Goal: Task Accomplishment & Management: Manage account settings

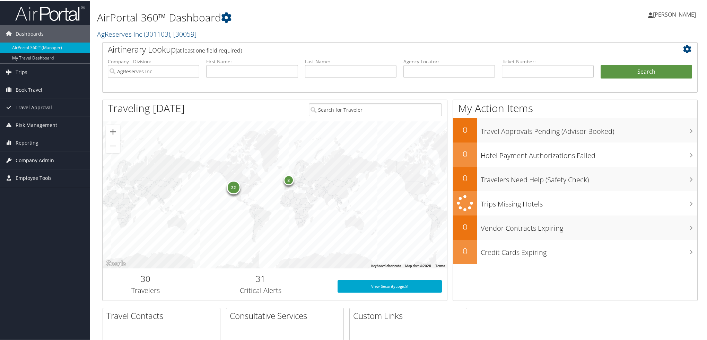
click at [29, 160] on span "Company Admin" at bounding box center [35, 159] width 38 height 17
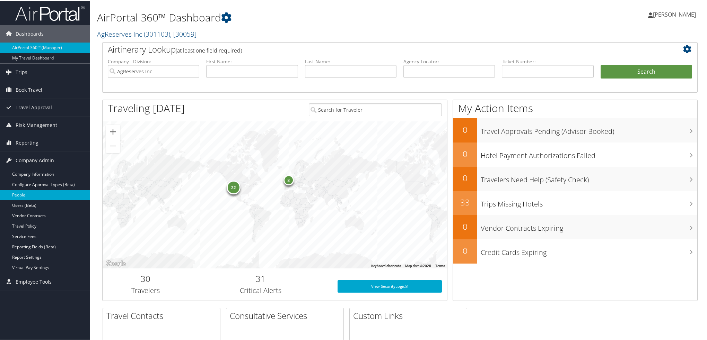
click at [26, 194] on link "People" at bounding box center [45, 194] width 90 height 10
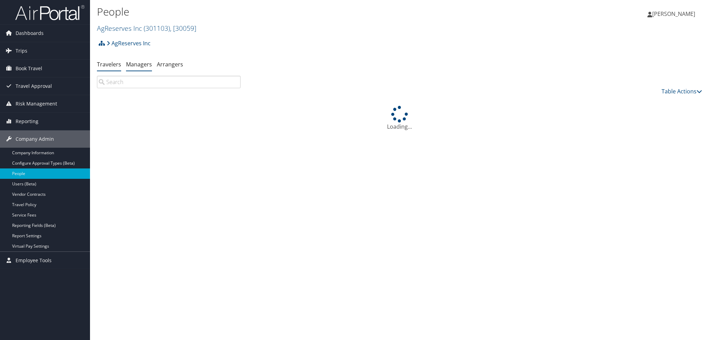
click at [141, 66] on link "Managers" at bounding box center [139, 65] width 26 height 8
click at [113, 82] on link "Advanced Search" at bounding box center [123, 80] width 34 height 6
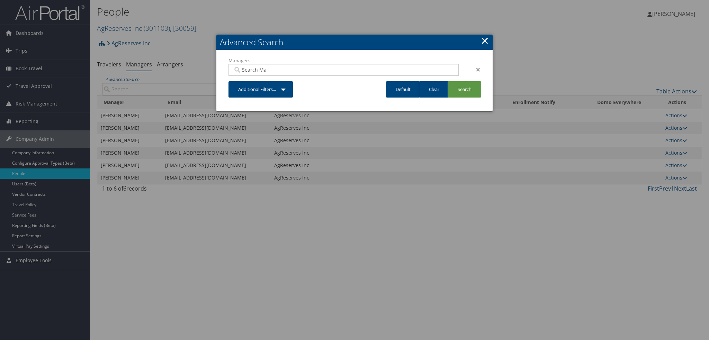
click at [130, 88] on div at bounding box center [354, 170] width 709 height 340
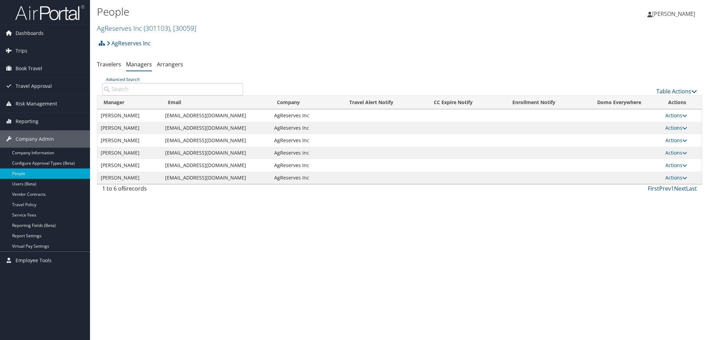
click at [184, 89] on input "Advanced Search" at bounding box center [172, 89] width 141 height 12
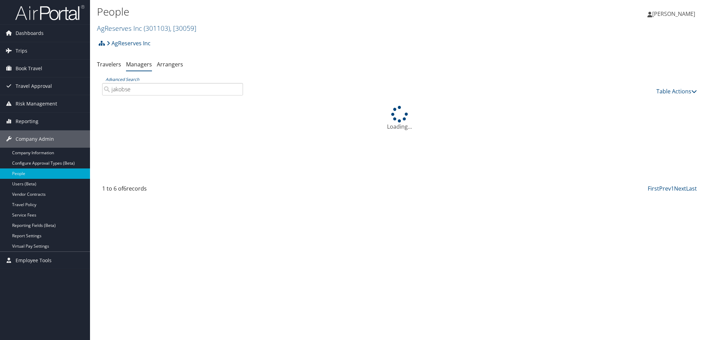
type input "jakobsen"
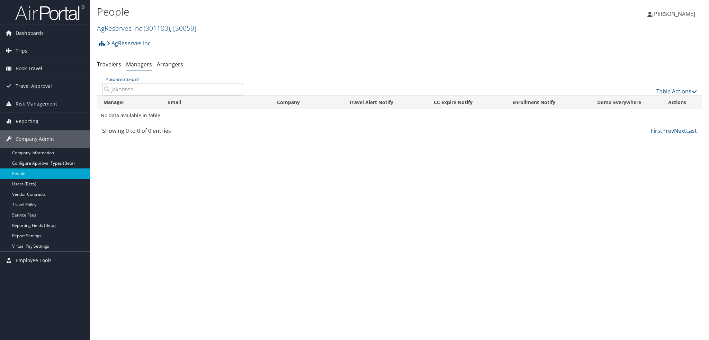
click at [238, 90] on input "jakobsen" at bounding box center [172, 89] width 141 height 12
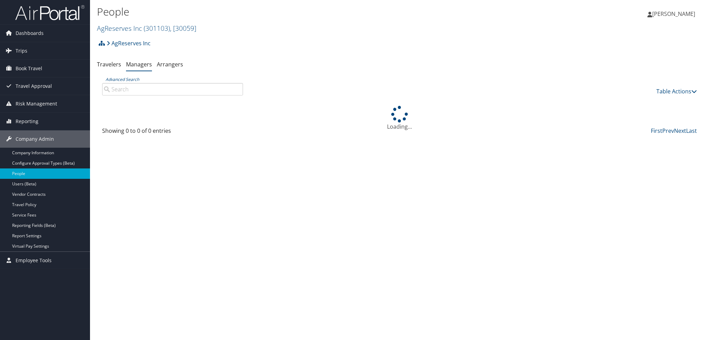
click at [156, 90] on input "Advanced Search" at bounding box center [172, 89] width 141 height 12
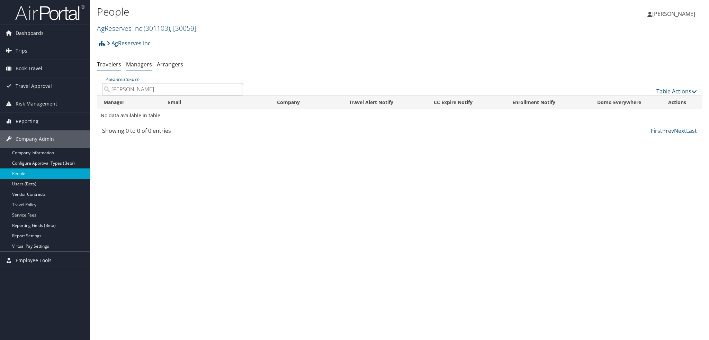
type input "jacobsen"
click at [107, 64] on link "Travelers" at bounding box center [109, 65] width 24 height 8
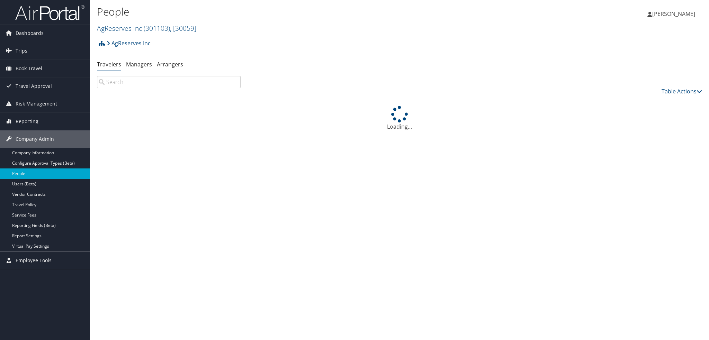
click at [151, 82] on input "search" at bounding box center [169, 82] width 144 height 12
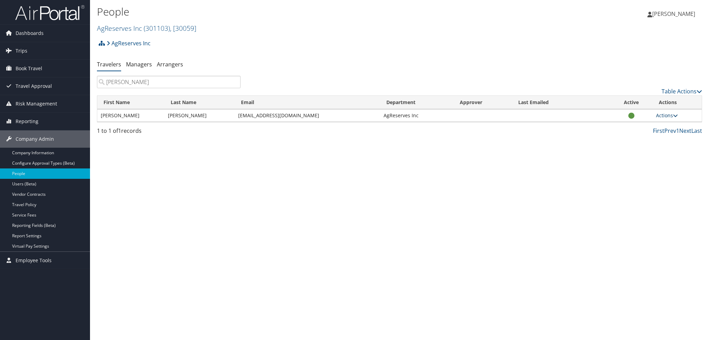
type input "[PERSON_NAME]"
click at [666, 117] on link "Actions" at bounding box center [667, 115] width 22 height 7
click at [643, 135] on link "View Profile" at bounding box center [646, 138] width 64 height 12
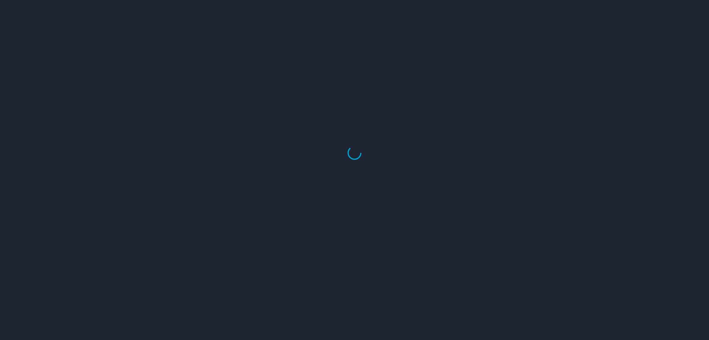
select select "US"
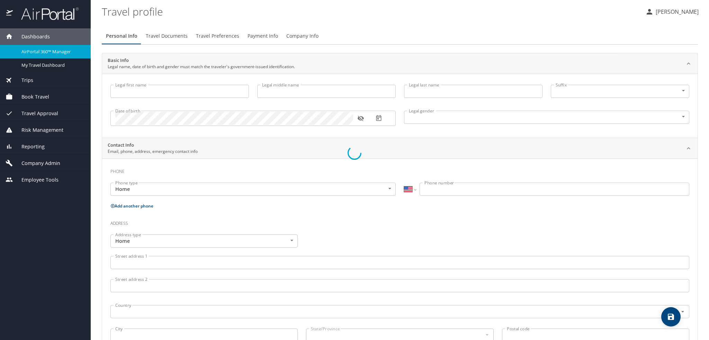
type input "Kenneth"
type input "Erik"
type input "Jacobsen"
type input "Male"
type input "Renee"
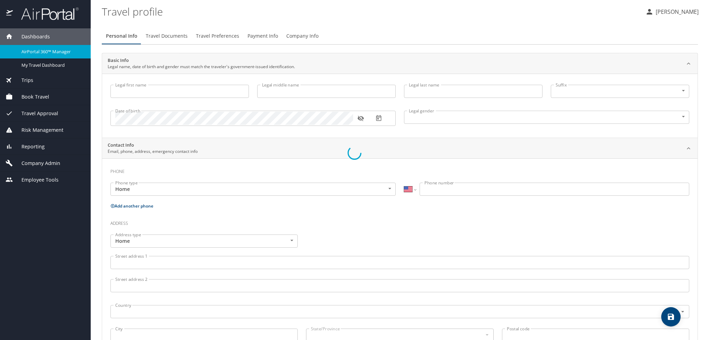
type input "Jacobsen"
type input "(407) 590-3058"
select select "US"
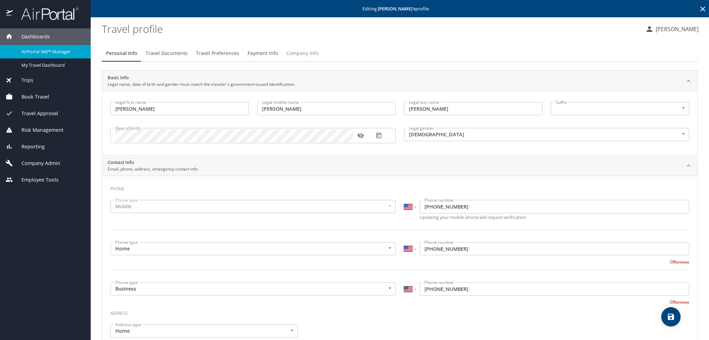
click at [287, 56] on span "Company Info" at bounding box center [302, 53] width 32 height 9
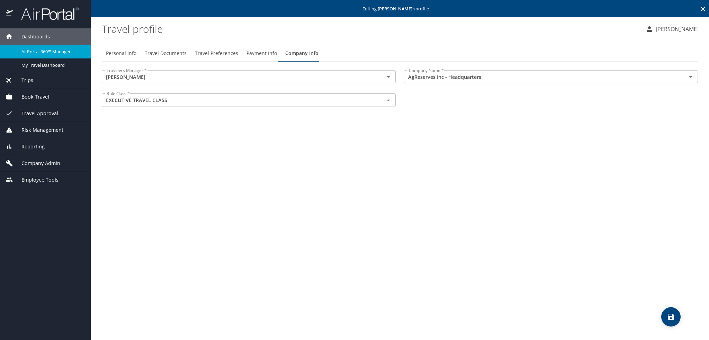
click at [127, 54] on span "Personal Info" at bounding box center [121, 53] width 30 height 9
select select "US"
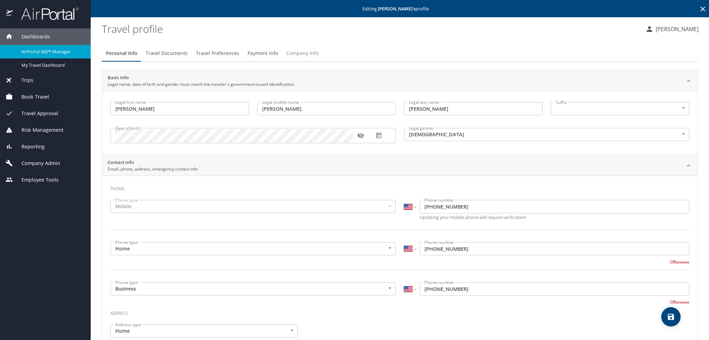
click at [299, 49] on span "Company Info" at bounding box center [302, 53] width 32 height 9
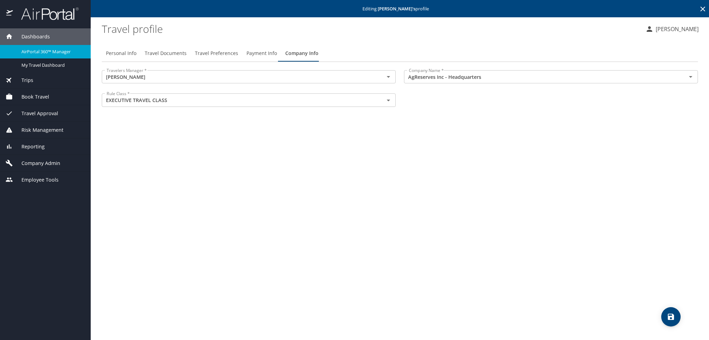
click at [46, 162] on span "Company Admin" at bounding box center [36, 164] width 47 height 8
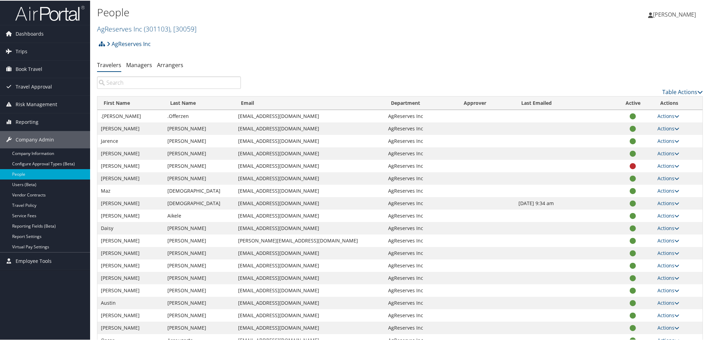
click at [143, 83] on input "search" at bounding box center [169, 82] width 144 height 12
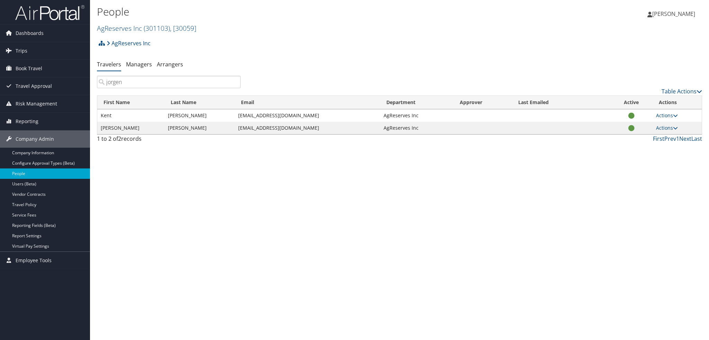
type input "jorgen"
click at [666, 119] on td "Actions User Settings View Profile Update Department Reset User's Password" at bounding box center [677, 115] width 49 height 12
click at [666, 117] on link "Actions" at bounding box center [667, 115] width 22 height 7
click at [645, 137] on link "View Profile" at bounding box center [646, 138] width 64 height 12
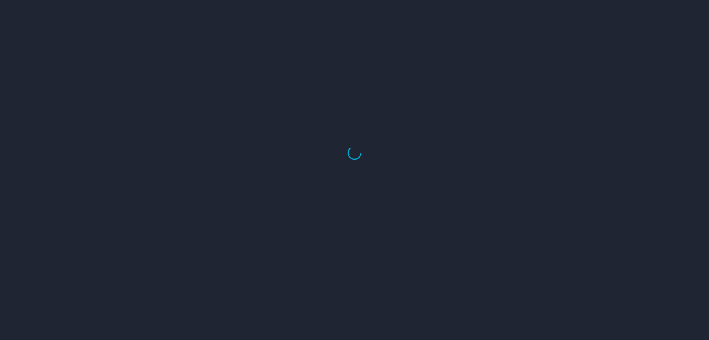
select select "US"
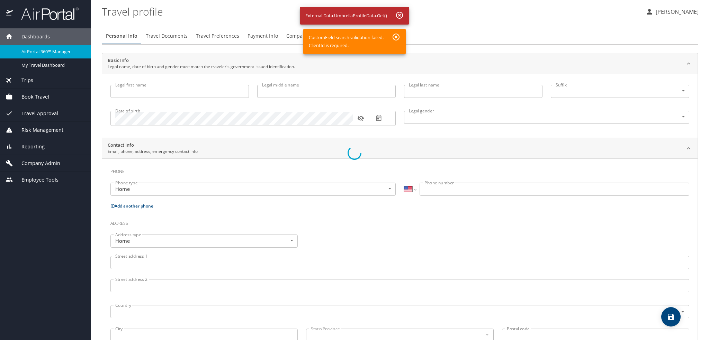
click at [397, 36] on div at bounding box center [354, 153] width 709 height 374
click at [402, 15] on div at bounding box center [354, 153] width 709 height 374
click at [305, 154] on div at bounding box center [354, 153] width 709 height 374
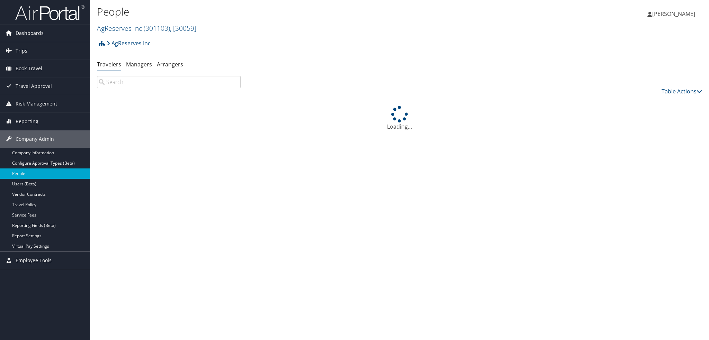
click at [24, 33] on span "Dashboards" at bounding box center [30, 33] width 28 height 17
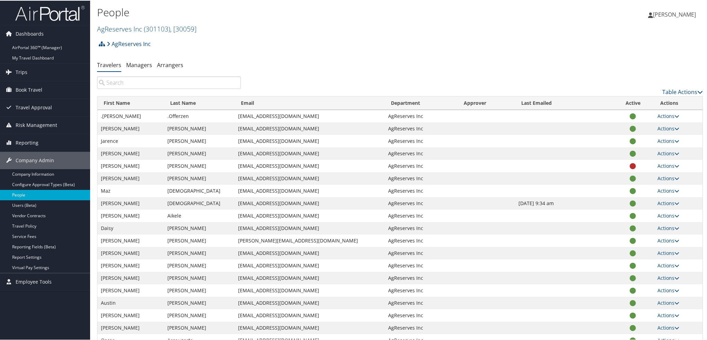
click at [19, 193] on link "People" at bounding box center [45, 194] width 90 height 10
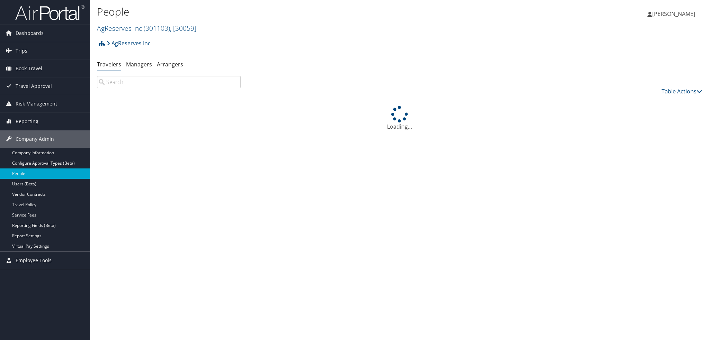
click at [117, 82] on input "search" at bounding box center [169, 82] width 144 height 12
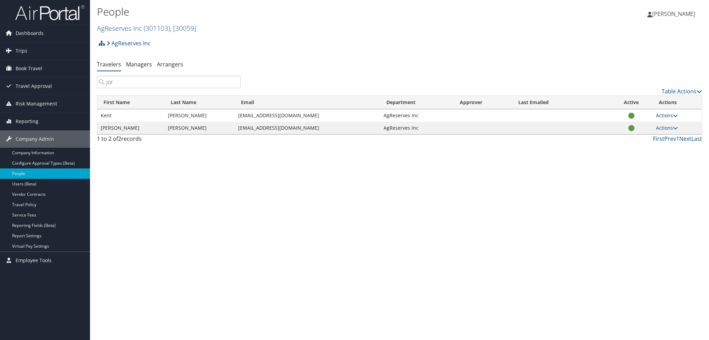
type input "jor"
click at [676, 117] on icon at bounding box center [675, 115] width 5 height 5
click at [653, 137] on link "View Profile" at bounding box center [646, 138] width 64 height 12
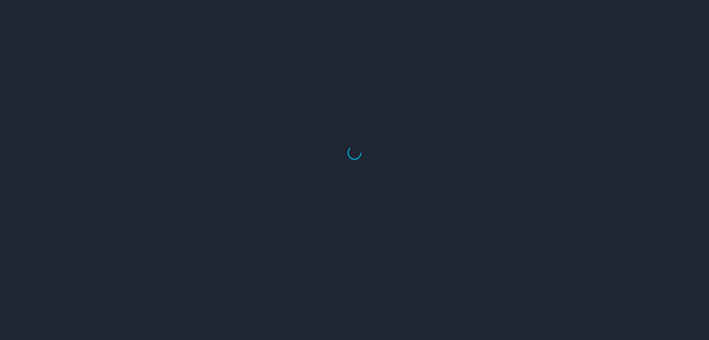
select select "US"
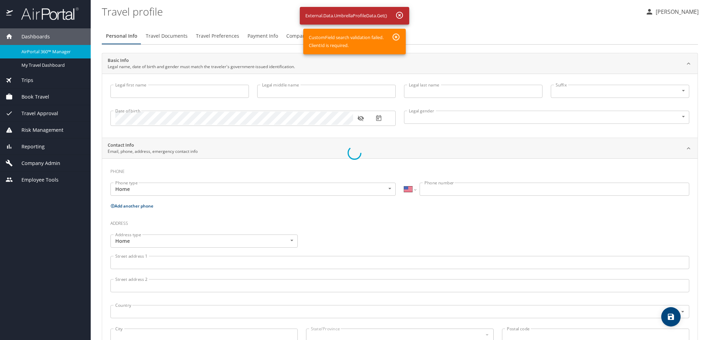
click at [398, 132] on div at bounding box center [354, 153] width 709 height 374
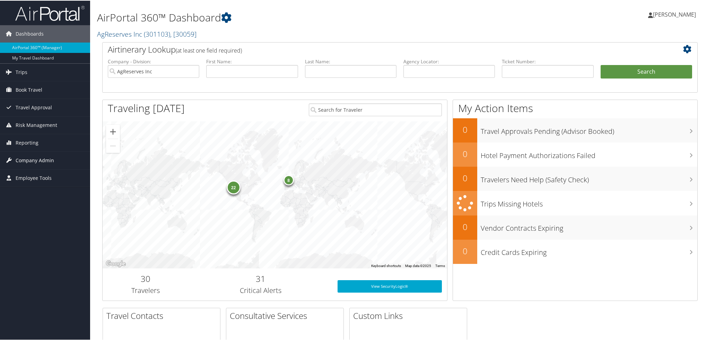
click at [33, 162] on span "Company Admin" at bounding box center [35, 159] width 38 height 17
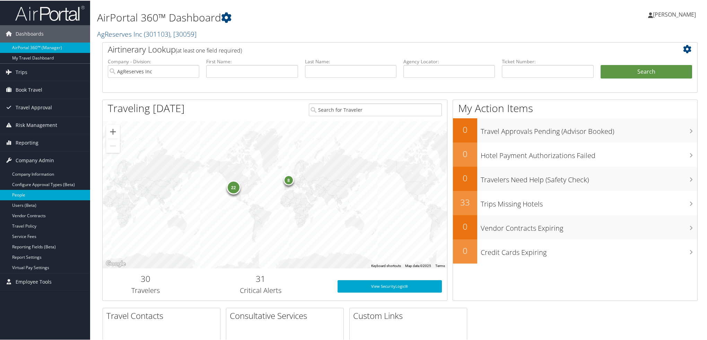
click at [26, 193] on link "People" at bounding box center [45, 194] width 90 height 10
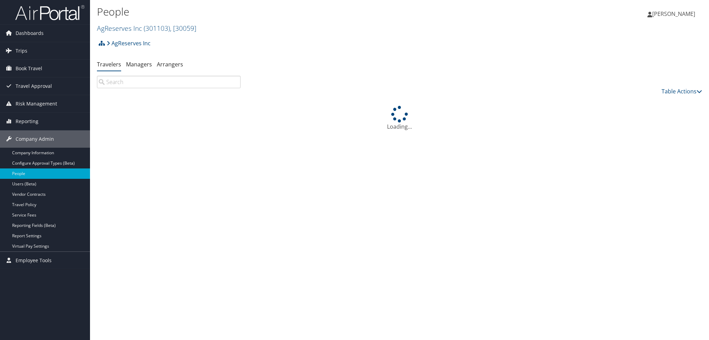
click at [180, 85] on input "search" at bounding box center [169, 82] width 144 height 12
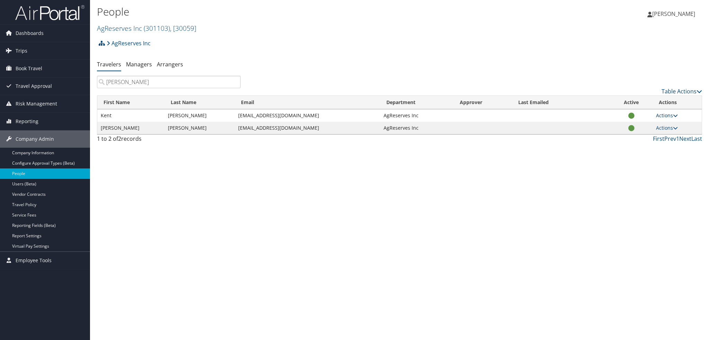
type input "jorge"
click at [667, 116] on link "Actions" at bounding box center [667, 115] width 22 height 7
click at [641, 139] on link "View Profile" at bounding box center [646, 138] width 64 height 12
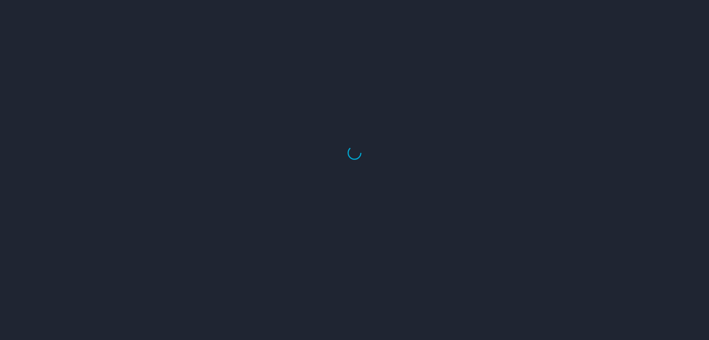
select select "US"
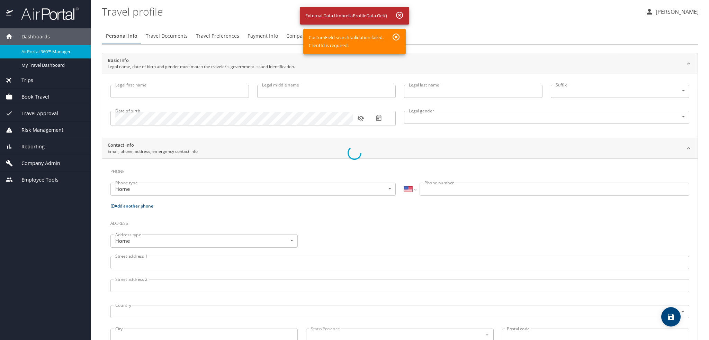
click at [394, 36] on div at bounding box center [354, 153] width 709 height 374
click at [30, 38] on div at bounding box center [354, 153] width 709 height 374
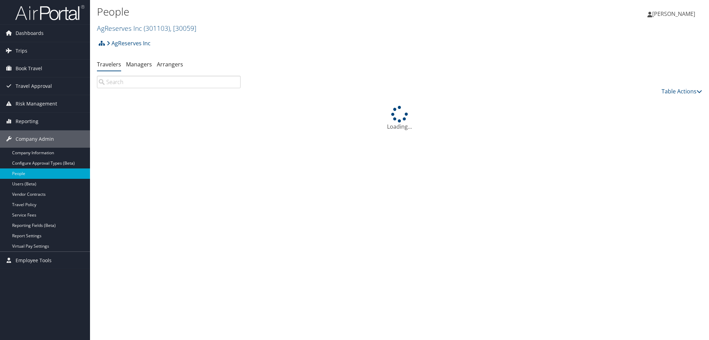
drag, startPoint x: 0, startPoint y: 0, endPoint x: 127, endPoint y: 82, distance: 151.8
click at [127, 82] on input "search" at bounding box center [169, 82] width 144 height 12
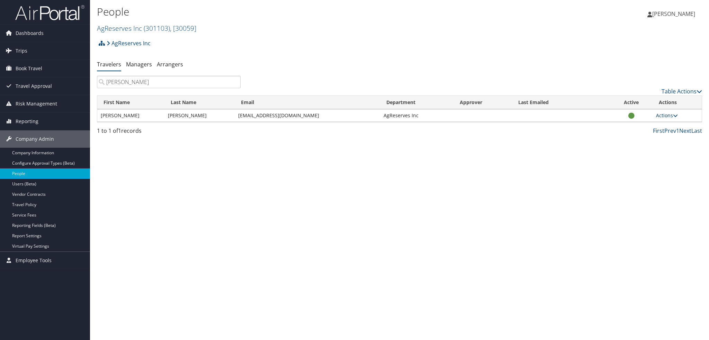
type input "hooper"
click at [661, 114] on link "Actions" at bounding box center [667, 115] width 22 height 7
click at [636, 132] on link "View Profile" at bounding box center [646, 138] width 64 height 12
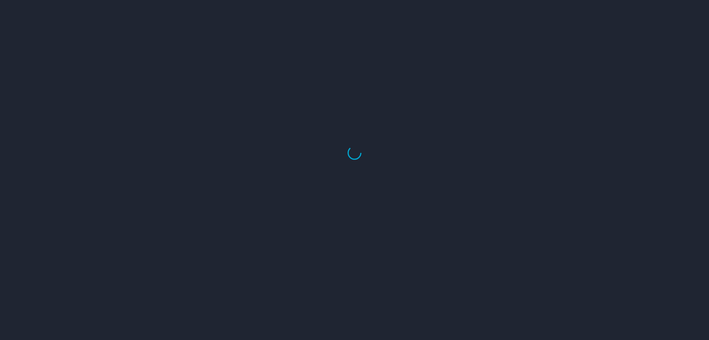
select select "US"
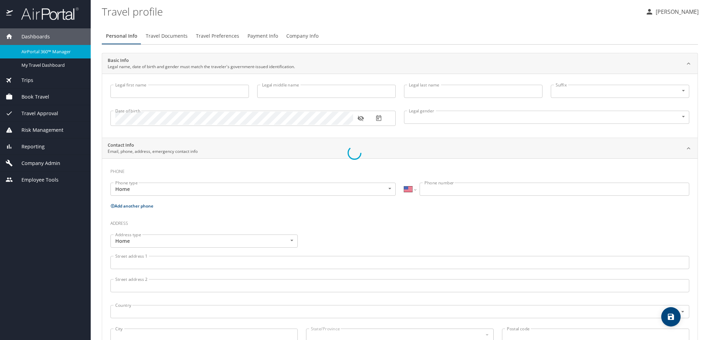
type input "Gary"
type input "Trenton"
type input "Hooper"
type input "Male"
type input "Chelsy"
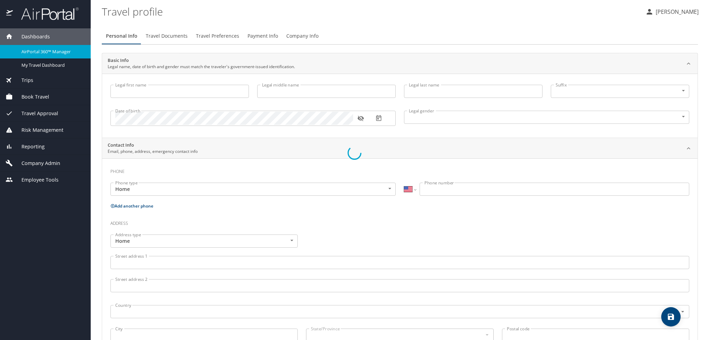
type input "Hooper"
type input "(916) 805-0000"
select select "US"
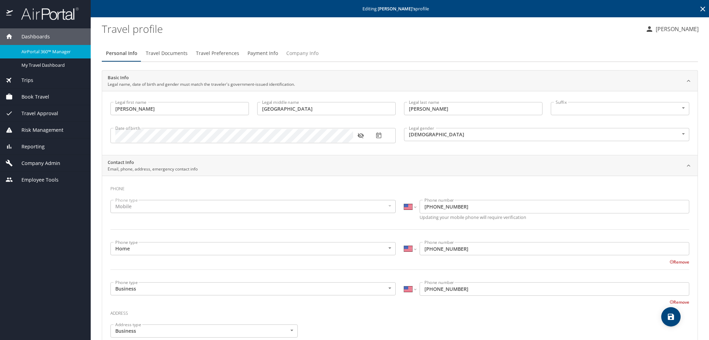
click at [314, 51] on span "Company Info" at bounding box center [302, 53] width 32 height 9
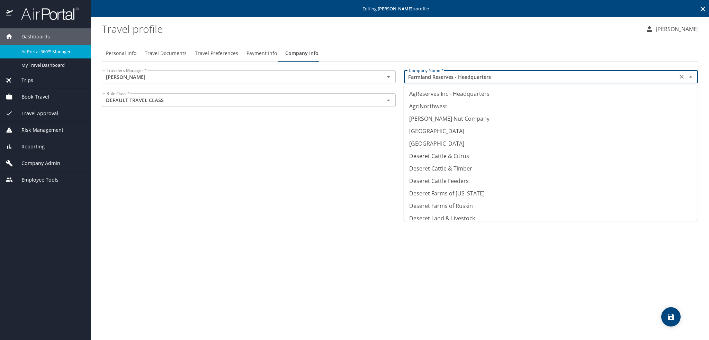
click at [485, 79] on input "Farmland Reserves - Headquarters" at bounding box center [540, 76] width 269 height 9
drag, startPoint x: 423, startPoint y: 92, endPoint x: 329, endPoint y: 152, distance: 111.1
click at [329, 152] on body "Dashboards AirPortal 360™ Manager My Travel Dashboard Trips Airtinerary® Lookup…" at bounding box center [354, 170] width 709 height 340
click at [324, 156] on div "Personal Info Travel Documents Travel Preferences Payment Info Company Info Tra…" at bounding box center [400, 189] width 596 height 301
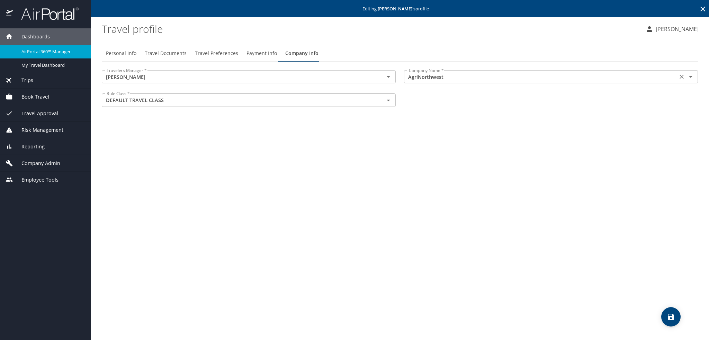
click at [455, 79] on input "AgriNorthwest" at bounding box center [540, 76] width 269 height 9
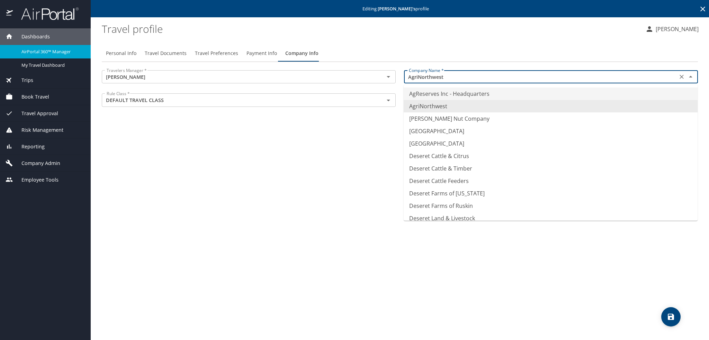
click at [446, 92] on li "AgReserves Inc - Headquarters" at bounding box center [551, 94] width 294 height 12
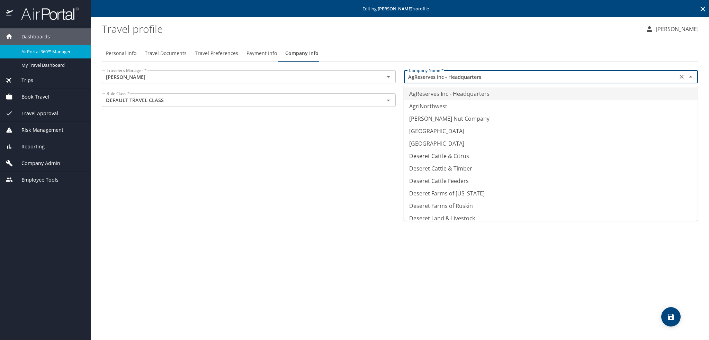
click at [552, 79] on input "AgReserves Inc - Headquarters" at bounding box center [540, 76] width 269 height 9
type input "Canyon Falls Farms"
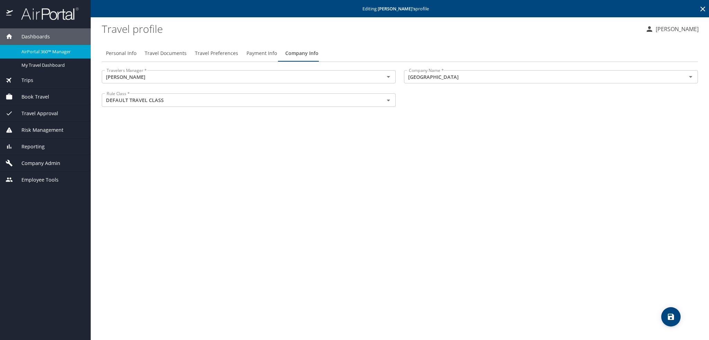
click at [335, 150] on div "Personal Info Travel Documents Travel Preferences Payment Info Company Info Tra…" at bounding box center [400, 189] width 596 height 301
click at [16, 33] on span "Dashboards" at bounding box center [31, 37] width 37 height 8
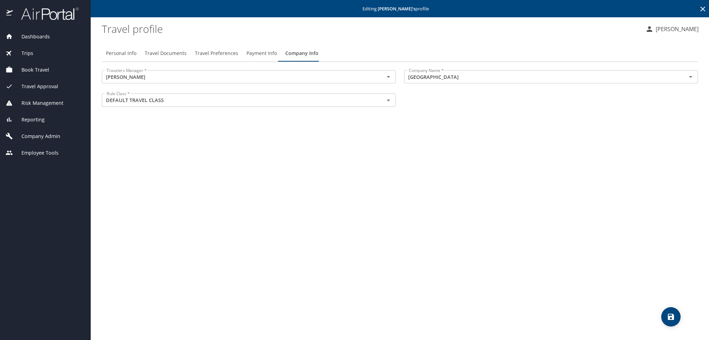
click at [33, 35] on span "Dashboards" at bounding box center [31, 37] width 37 height 8
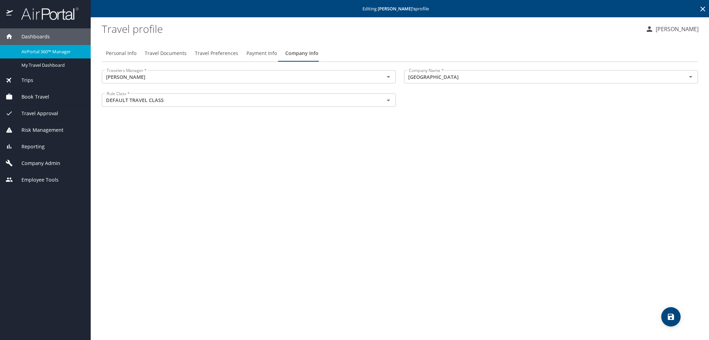
click at [8, 37] on icon at bounding box center [9, 36] width 6 height 5
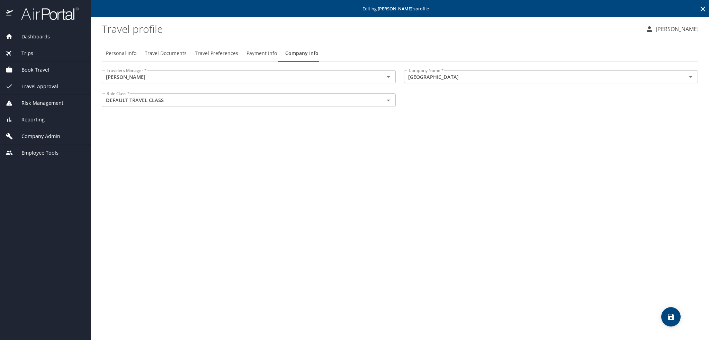
click at [121, 53] on span "Personal Info" at bounding box center [121, 53] width 30 height 9
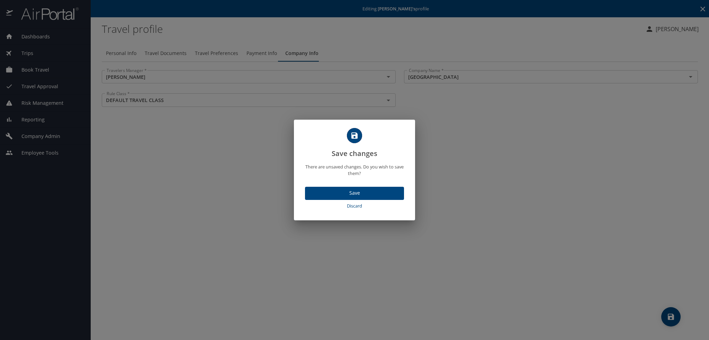
click at [349, 208] on span "Discard" at bounding box center [355, 206] width 94 height 8
select select "US"
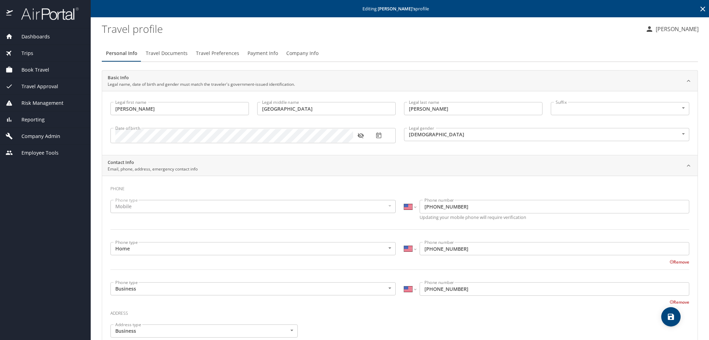
click at [292, 55] on span "Company Info" at bounding box center [302, 53] width 32 height 9
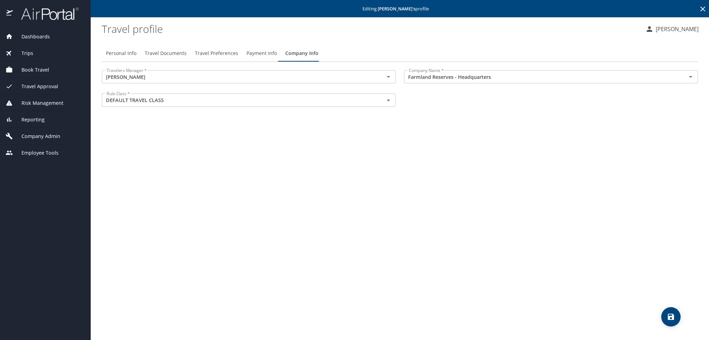
click at [258, 51] on span "Payment Info" at bounding box center [262, 53] width 30 height 9
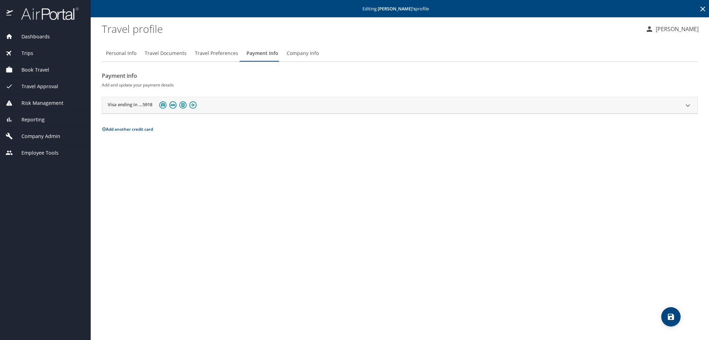
click at [210, 52] on span "Travel Preferences" at bounding box center [216, 53] width 43 height 9
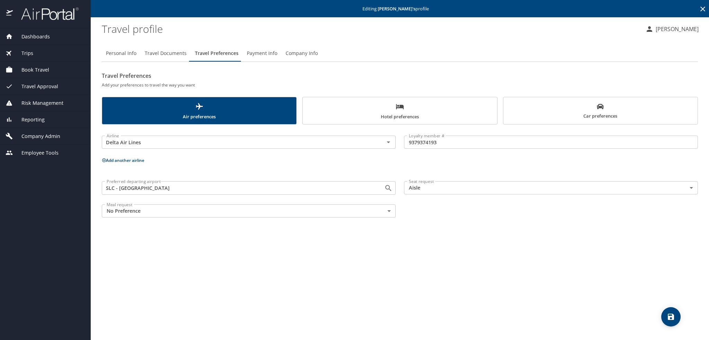
click at [167, 53] on span "Travel Documents" at bounding box center [166, 53] width 42 height 9
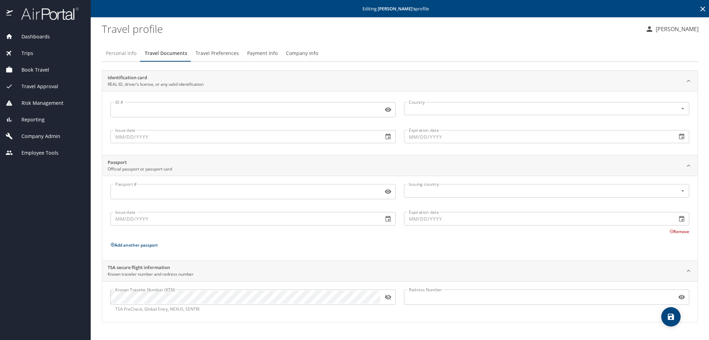
click at [113, 56] on span "Personal Info" at bounding box center [121, 53] width 30 height 9
select select "US"
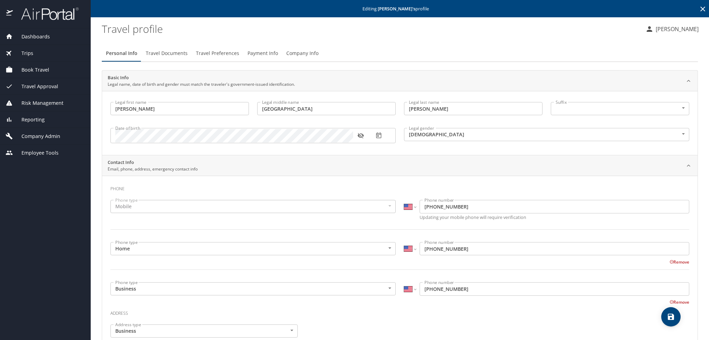
click at [8, 35] on icon at bounding box center [9, 36] width 6 height 5
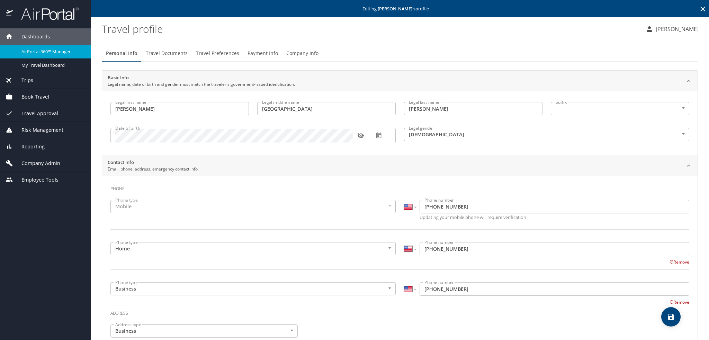
click at [26, 81] on span "Trips" at bounding box center [23, 81] width 20 height 8
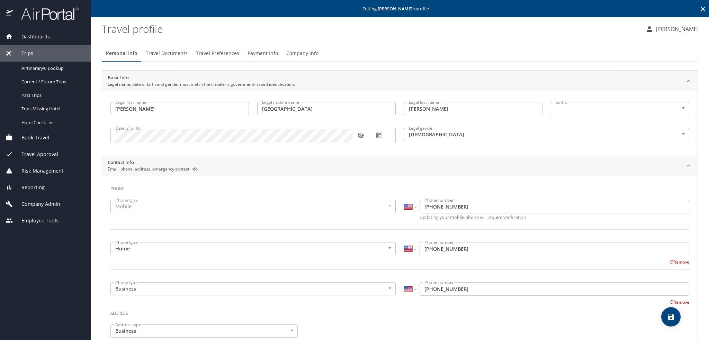
click at [28, 50] on span "Trips" at bounding box center [23, 54] width 20 height 8
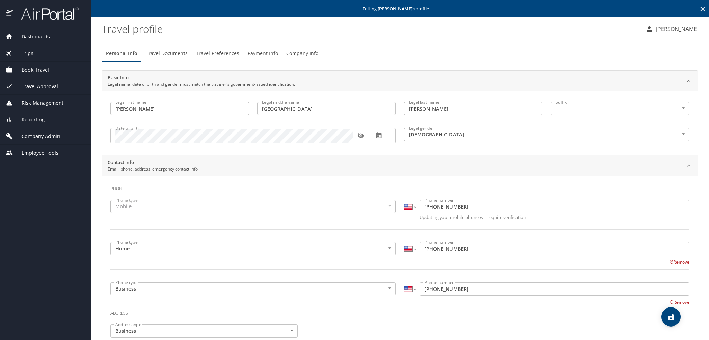
click at [28, 50] on span "Trips" at bounding box center [23, 54] width 20 height 8
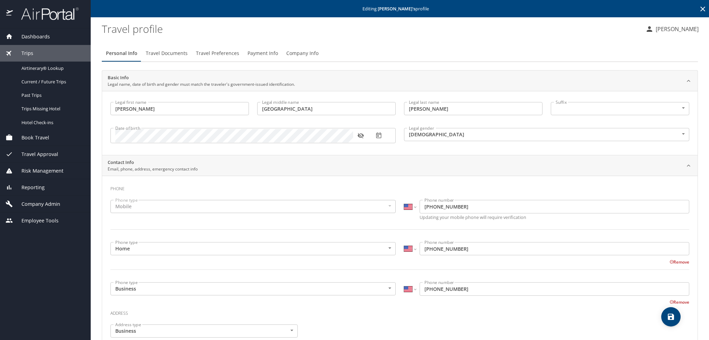
click at [50, 157] on span "Travel Approval" at bounding box center [35, 155] width 45 height 8
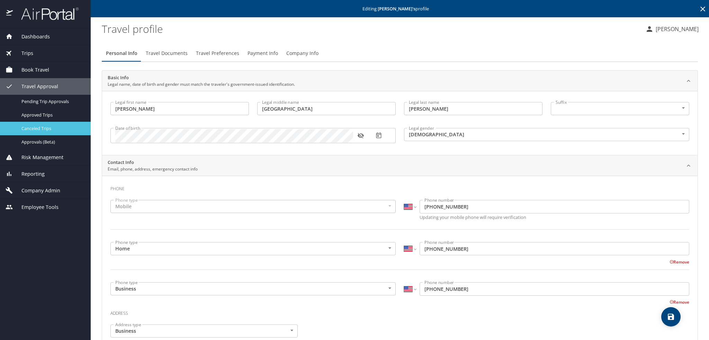
click at [33, 130] on span "Canceled Trips" at bounding box center [51, 128] width 61 height 7
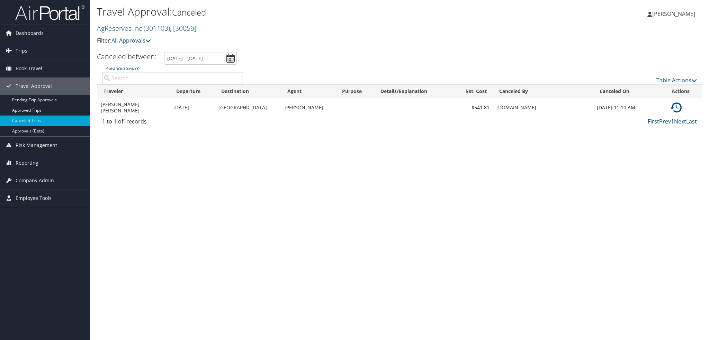
click at [146, 78] on input "Advanced Search" at bounding box center [172, 78] width 141 height 12
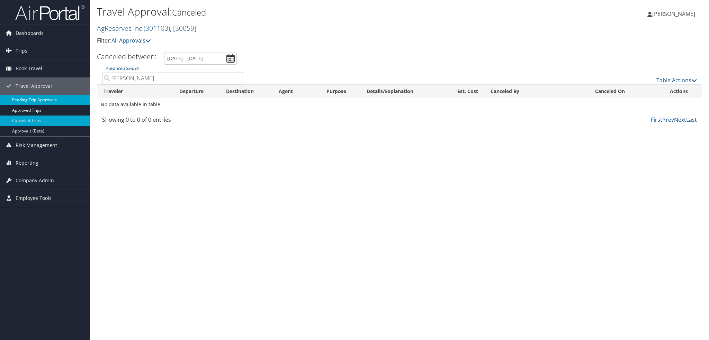
type input "[PERSON_NAME]"
click at [29, 99] on link "Pending Trip Approvals" at bounding box center [45, 100] width 90 height 10
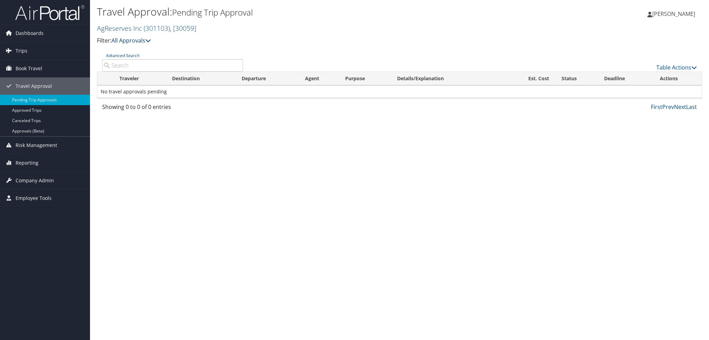
click at [150, 39] on icon at bounding box center [148, 41] width 6 height 6
click at [137, 62] on input "Advanced Search" at bounding box center [172, 65] width 141 height 12
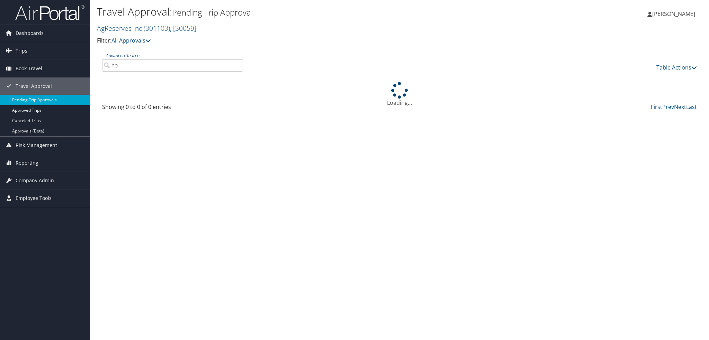
type input "h"
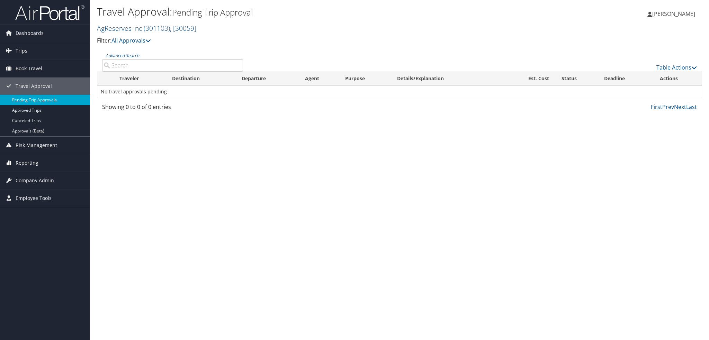
click at [22, 163] on span "Reporting" at bounding box center [27, 162] width 23 height 17
click at [26, 230] on span "Employee Tools" at bounding box center [34, 229] width 36 height 17
click at [30, 208] on span "Company Admin" at bounding box center [35, 211] width 38 height 17
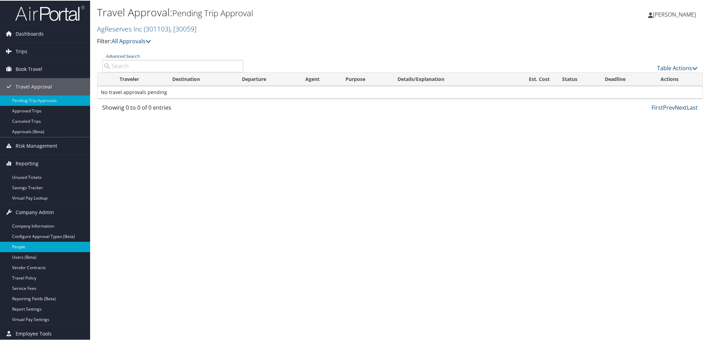
click at [25, 243] on link "People" at bounding box center [45, 246] width 90 height 10
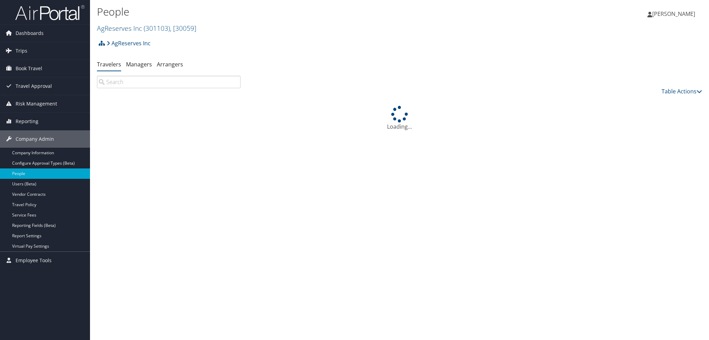
click at [159, 81] on input "search" at bounding box center [169, 82] width 144 height 12
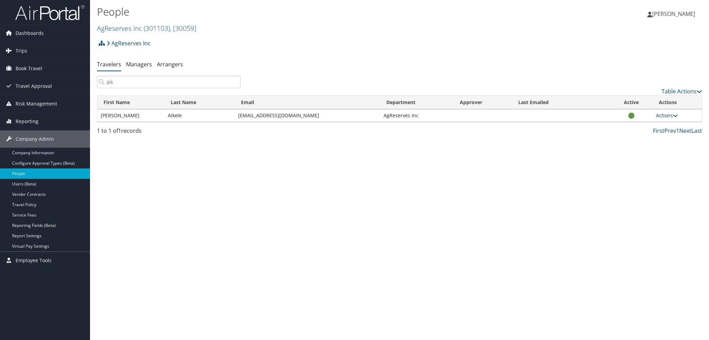
type input "aik"
click at [659, 115] on link "Actions" at bounding box center [667, 115] width 22 height 7
click at [650, 137] on link "View Profile" at bounding box center [646, 138] width 64 height 12
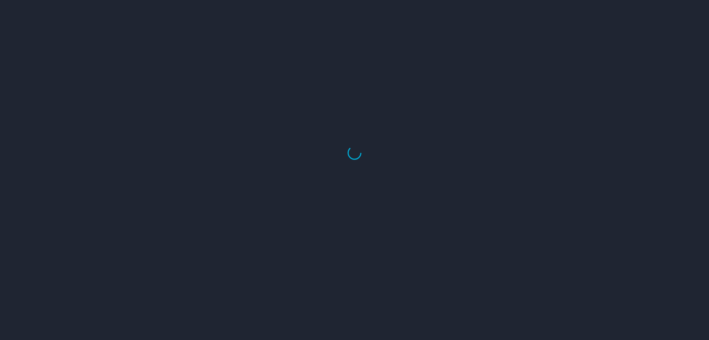
select select "US"
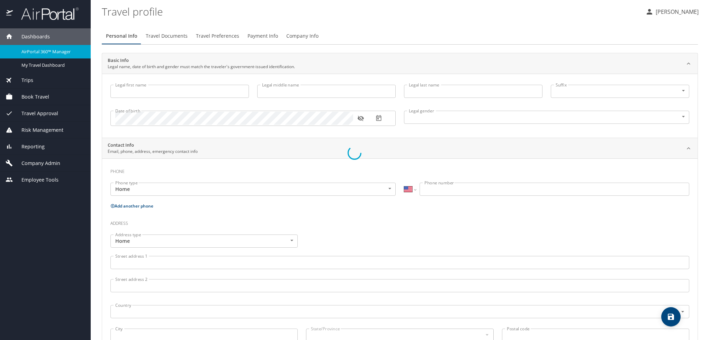
type input "[PERSON_NAME]"
type input "Aikele"
type input "[DEMOGRAPHIC_DATA]"
select select "US"
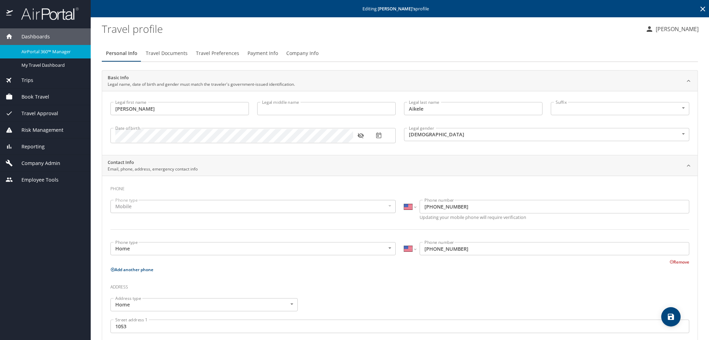
click at [299, 54] on span "Company Info" at bounding box center [302, 53] width 32 height 9
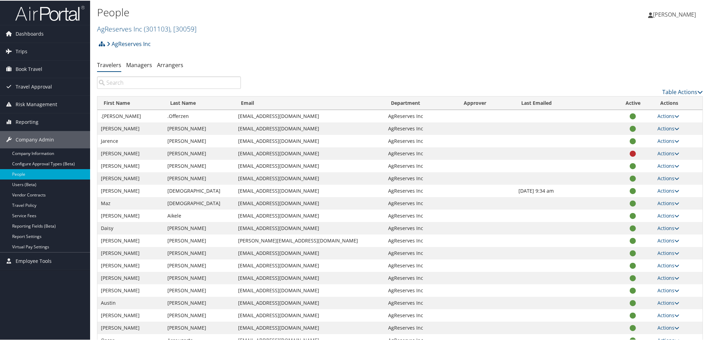
click at [403, 102] on th "Department" at bounding box center [420, 103] width 72 height 14
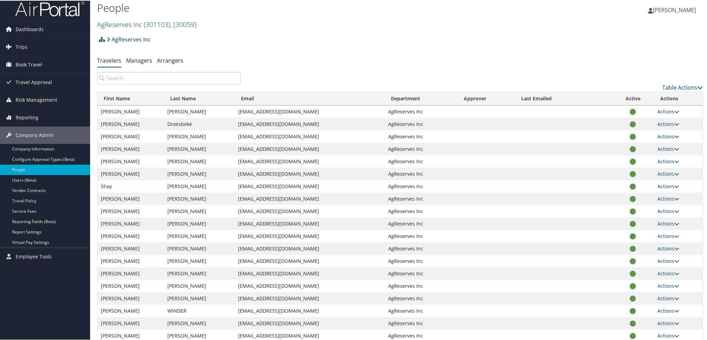
scroll to position [8, 0]
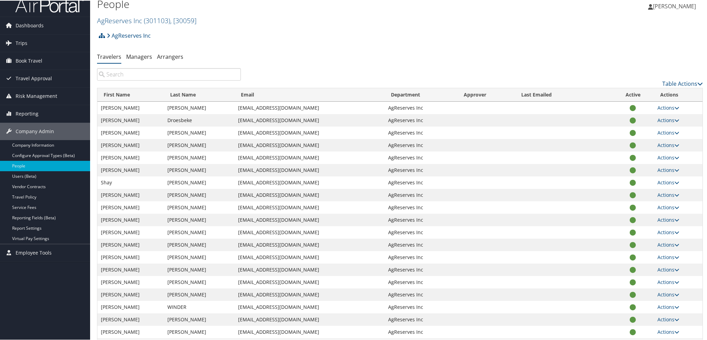
click at [165, 73] on input "search" at bounding box center [169, 74] width 144 height 12
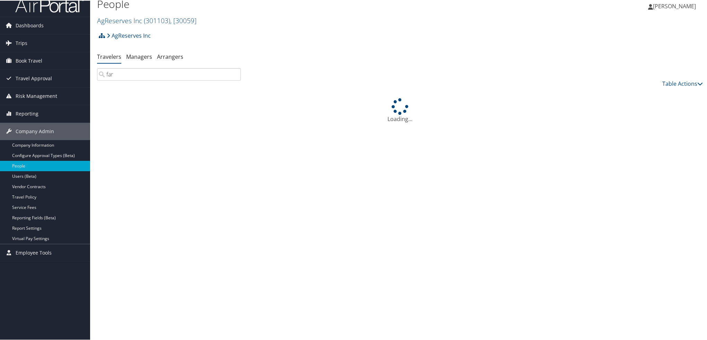
type input "farm"
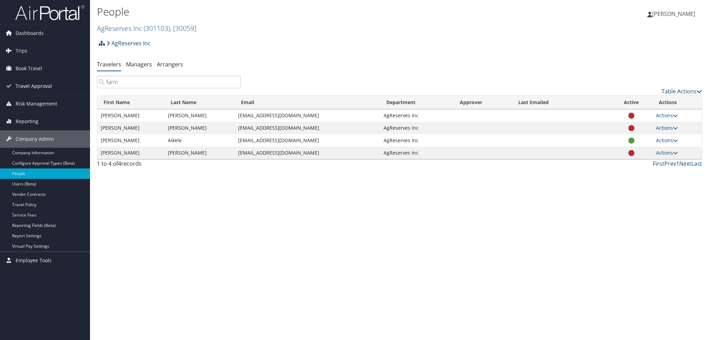
drag, startPoint x: 132, startPoint y: 83, endPoint x: 79, endPoint y: 82, distance: 53.4
click at [79, 82] on div "Dashboards AirPortal 360™ (Manager) My Travel Dashboard Trips Airtinerary® Look…" at bounding box center [354, 170] width 709 height 340
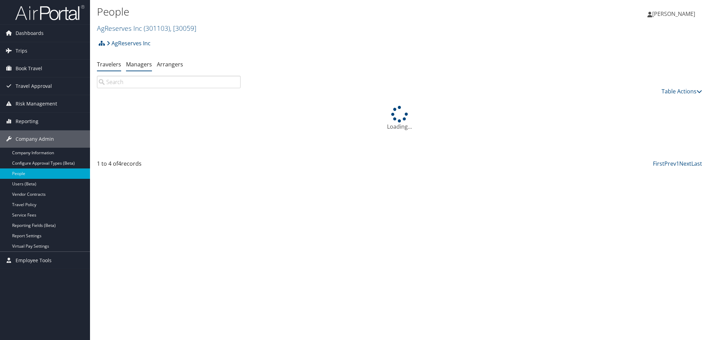
click at [134, 65] on link "Managers" at bounding box center [139, 65] width 26 height 8
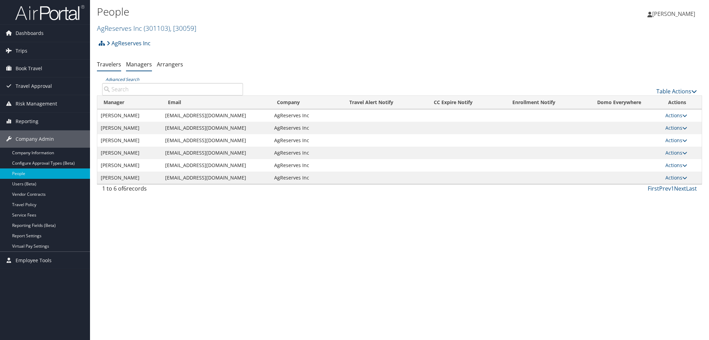
click at [109, 63] on link "Travelers" at bounding box center [109, 65] width 24 height 8
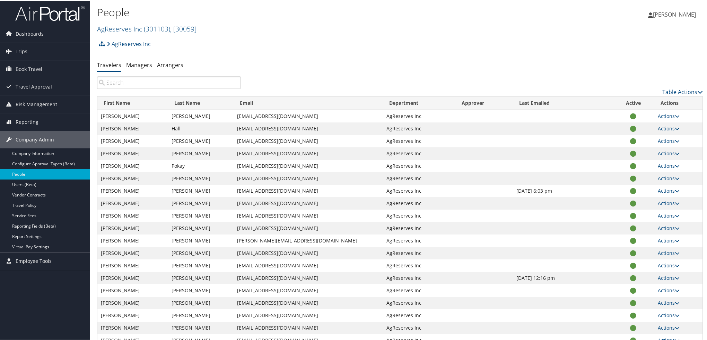
click at [177, 104] on th "Last Name" at bounding box center [200, 103] width 65 height 14
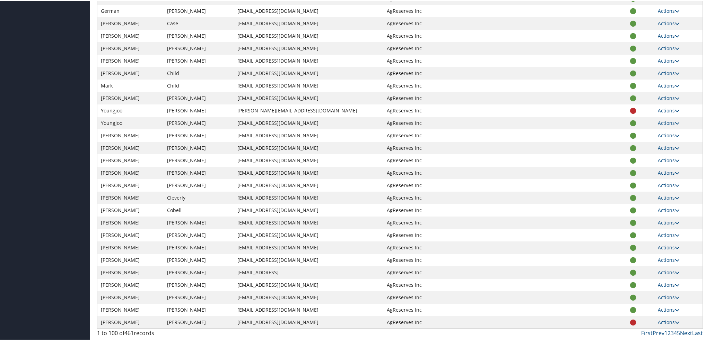
scroll to position [1028, 0]
click at [685, 334] on link "Next" at bounding box center [685, 333] width 12 height 8
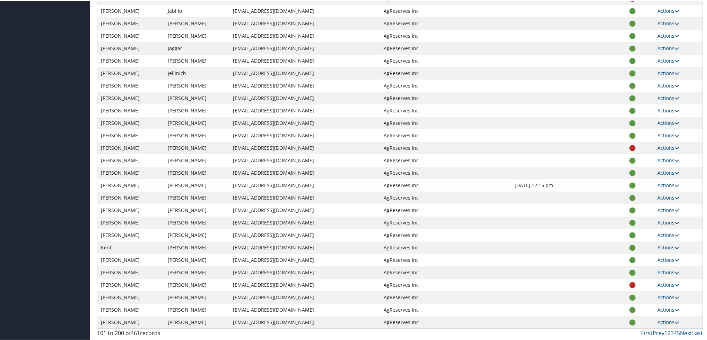
scroll to position [1026, 0]
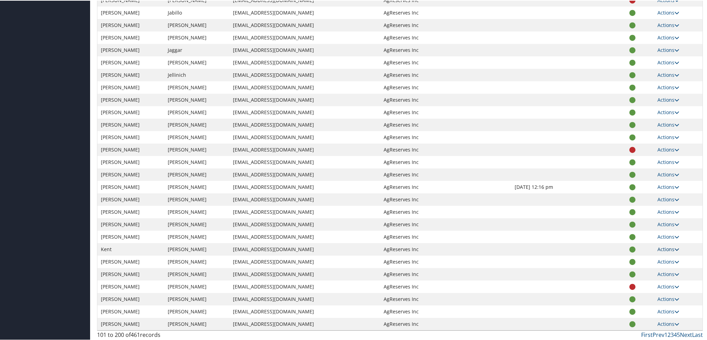
click at [661, 249] on link "Actions" at bounding box center [668, 249] width 22 height 7
click at [639, 260] on link "User Settings" at bounding box center [643, 259] width 64 height 12
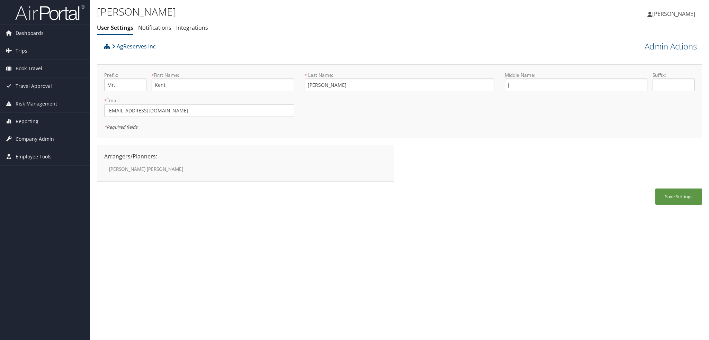
click at [134, 169] on label "[PERSON_NAME]" at bounding box center [172, 169] width 127 height 7
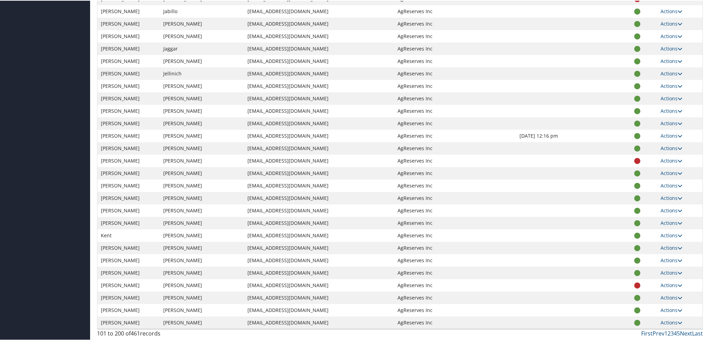
scroll to position [1028, 0]
click at [666, 235] on link "Actions" at bounding box center [671, 234] width 22 height 7
click at [647, 256] on link "View Profile" at bounding box center [646, 257] width 64 height 12
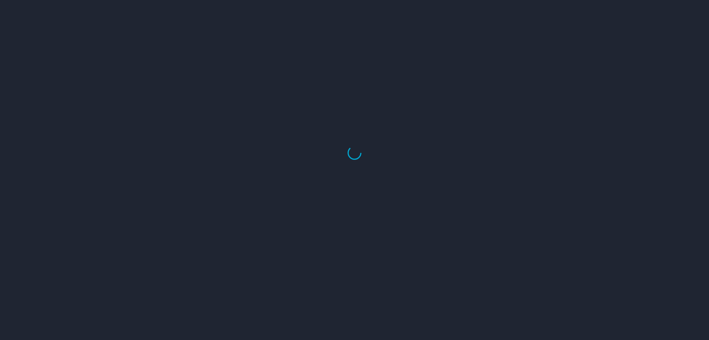
select select "US"
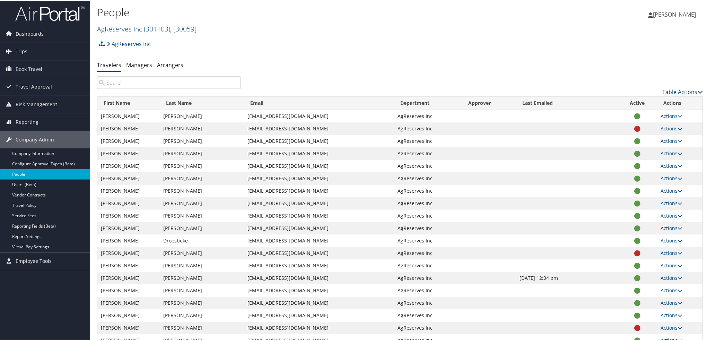
click at [46, 83] on span "Travel Approval" at bounding box center [34, 86] width 36 height 17
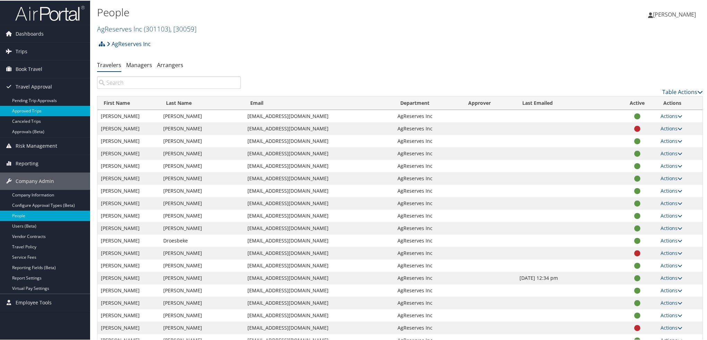
click at [36, 109] on link "Approved Trips" at bounding box center [45, 110] width 90 height 10
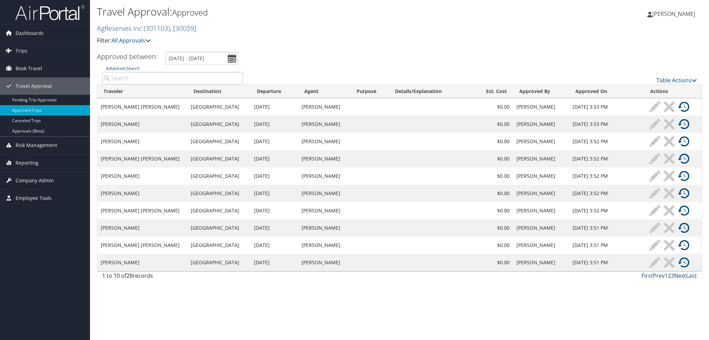
click at [679, 276] on link "Next" at bounding box center [680, 276] width 12 height 8
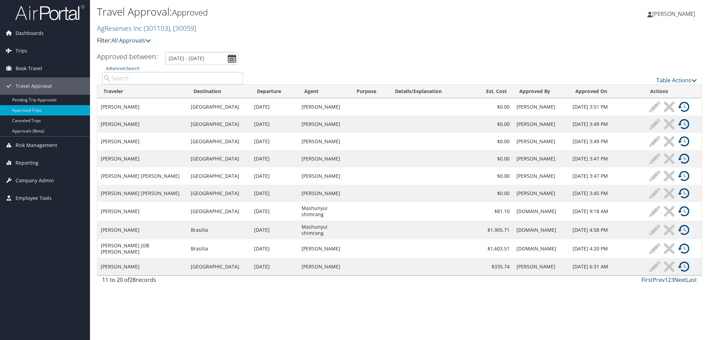
click at [679, 279] on link "Next" at bounding box center [680, 280] width 12 height 8
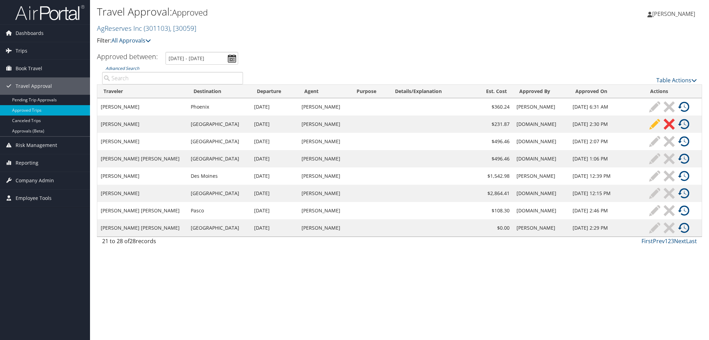
click at [187, 81] on input "Advanced Search" at bounding box center [172, 78] width 141 height 12
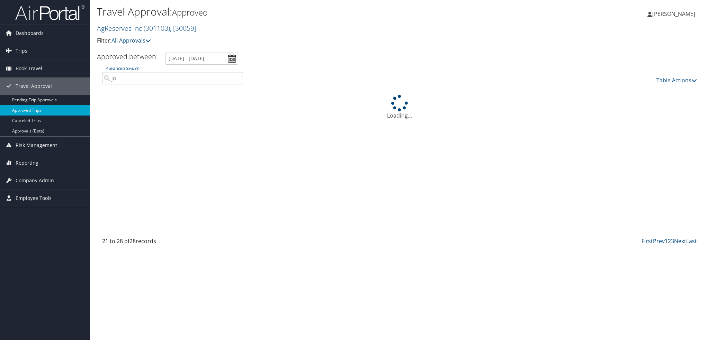
type input "jor"
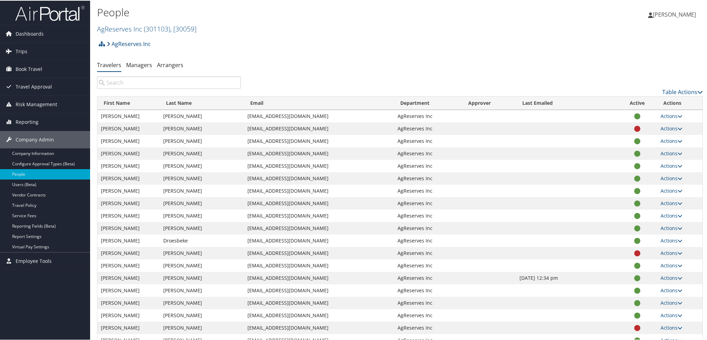
click at [124, 81] on input "search" at bounding box center [169, 82] width 144 height 12
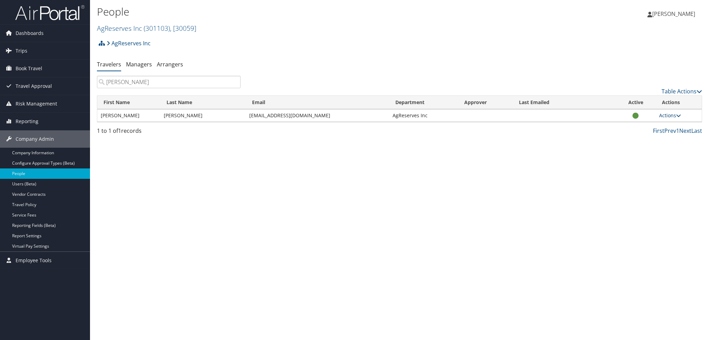
type input "jerald"
click at [673, 118] on link "Actions" at bounding box center [670, 115] width 22 height 7
click at [657, 137] on link "View Profile" at bounding box center [648, 138] width 64 height 12
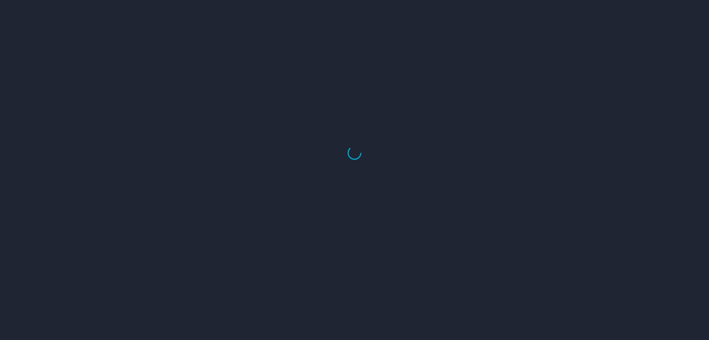
select select "US"
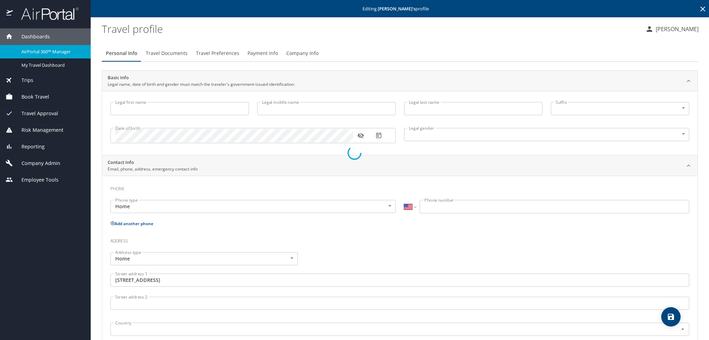
type input "[PERSON_NAME]"
type input "Larry"
type input "Sanders"
type input "Male"
type input "Analeica"
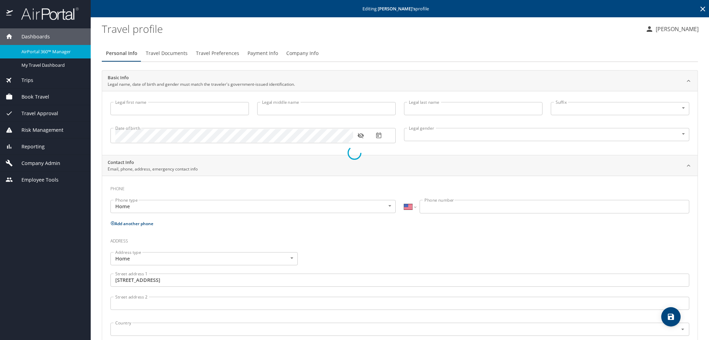
type input "Sanders"
select select "NL"
type input "5099482114"
type input "United States of America"
type input "Indiana"
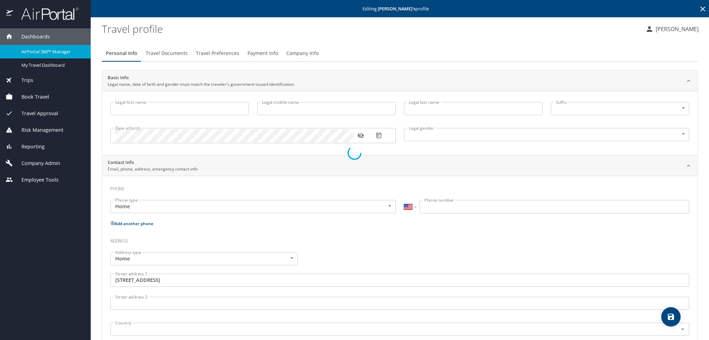
type input "United States of America"
type input "Indiana"
type input "United States of America"
type input "Missouri"
select select "US"
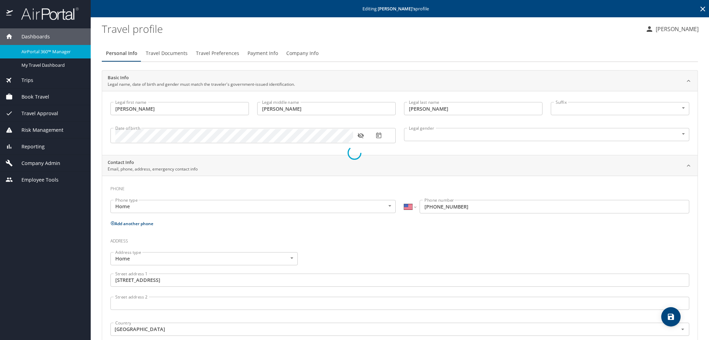
select select "NL"
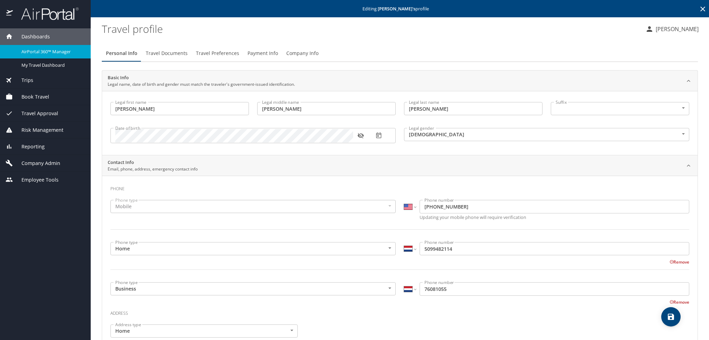
click at [312, 51] on span "Company Info" at bounding box center [302, 53] width 32 height 9
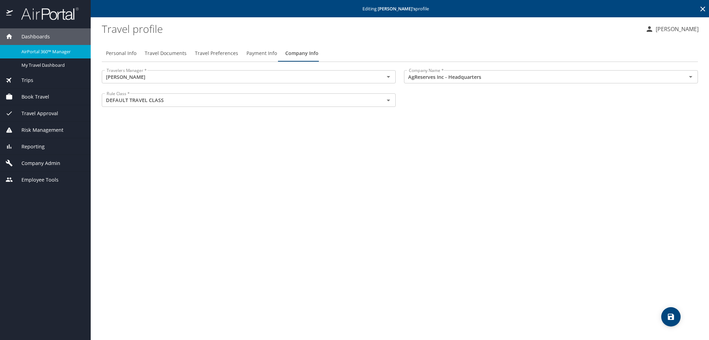
click at [39, 160] on span "Company Admin" at bounding box center [36, 164] width 47 height 8
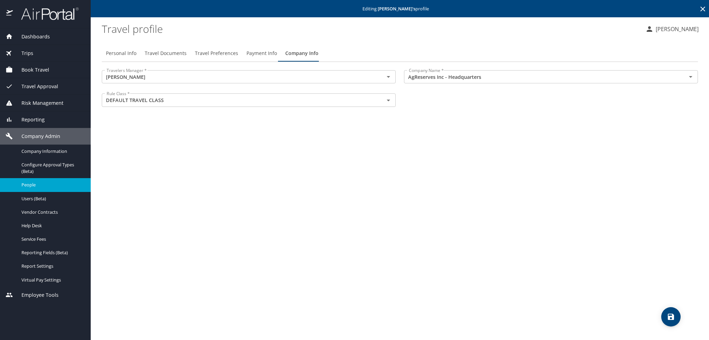
click at [39, 186] on span "People" at bounding box center [51, 185] width 61 height 7
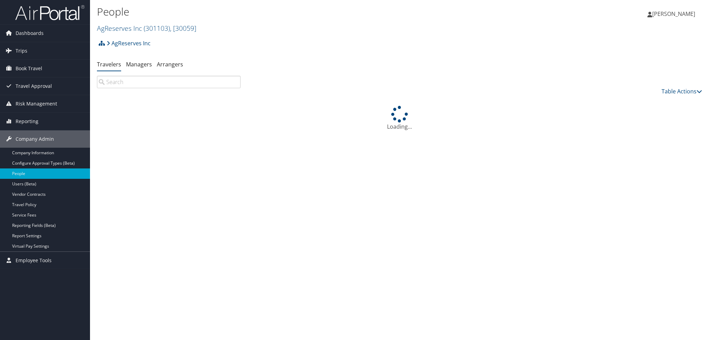
click at [196, 80] on input "search" at bounding box center [169, 82] width 144 height 12
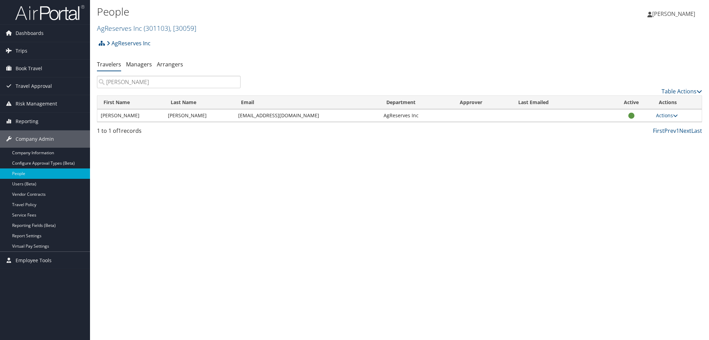
type input "[PERSON_NAME]"
click at [667, 120] on td "Actions User Settings View Profile Update Department Reset User's Password" at bounding box center [677, 115] width 49 height 12
click at [666, 118] on link "Actions" at bounding box center [667, 115] width 22 height 7
click at [640, 140] on link "View Profile" at bounding box center [646, 138] width 64 height 12
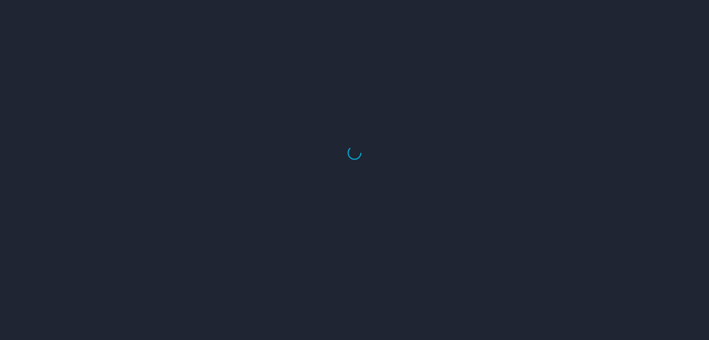
select select "US"
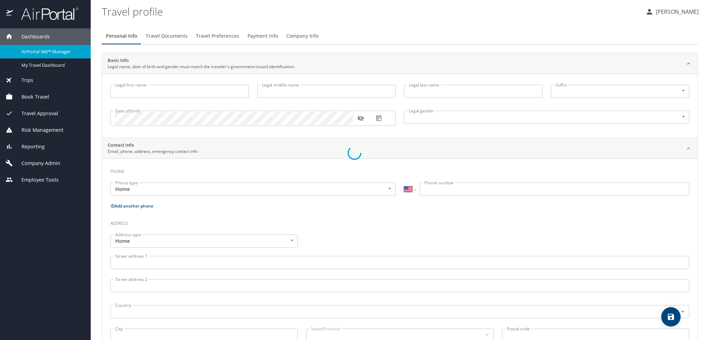
type input "[PERSON_NAME]"
type input "[GEOGRAPHIC_DATA]"
type input "[PERSON_NAME]"
type input "[DEMOGRAPHIC_DATA]"
type input "Chelsy"
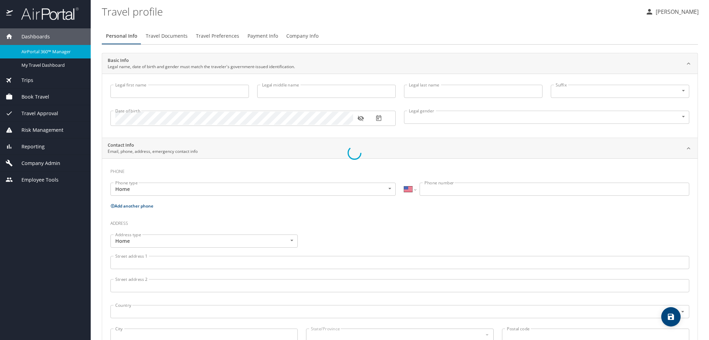
type input "Hooper"
type input "(916) 805-0000"
select select "US"
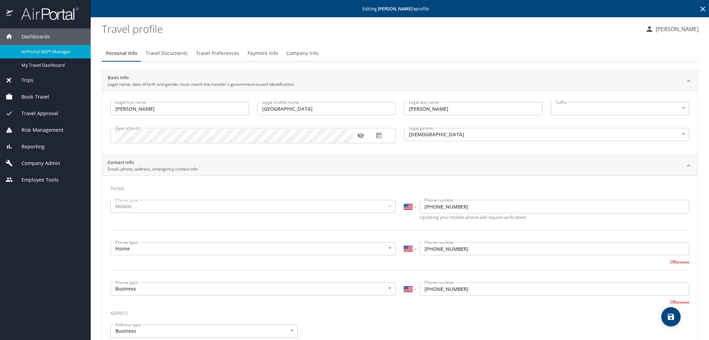
click at [300, 54] on span "Company Info" at bounding box center [302, 53] width 32 height 9
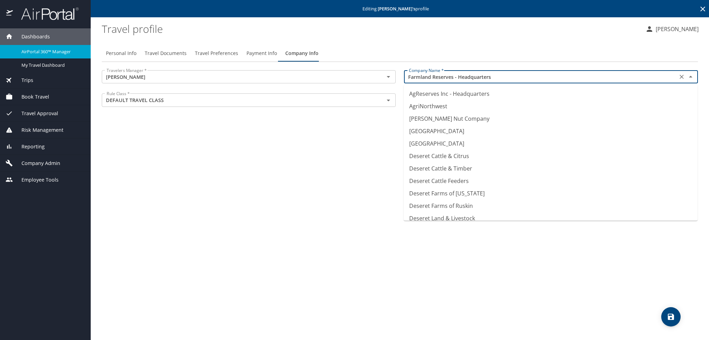
click at [489, 79] on input "Farmland Reserves - Headquarters" at bounding box center [540, 76] width 269 height 9
click at [461, 91] on li "AgReserves Inc - Headquarters" at bounding box center [551, 94] width 294 height 12
type input "AgReserves Inc - Headquarters"
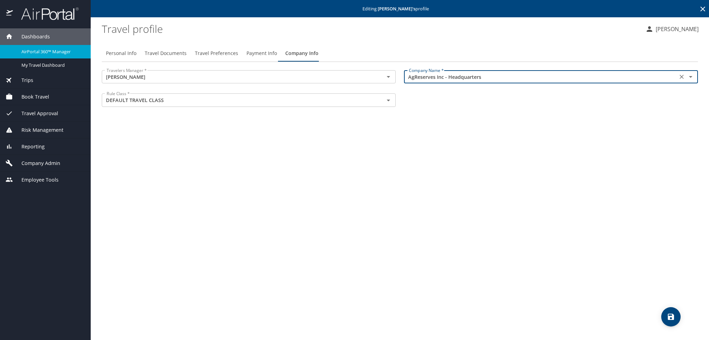
click at [668, 314] on icon "save" at bounding box center [671, 317] width 8 height 8
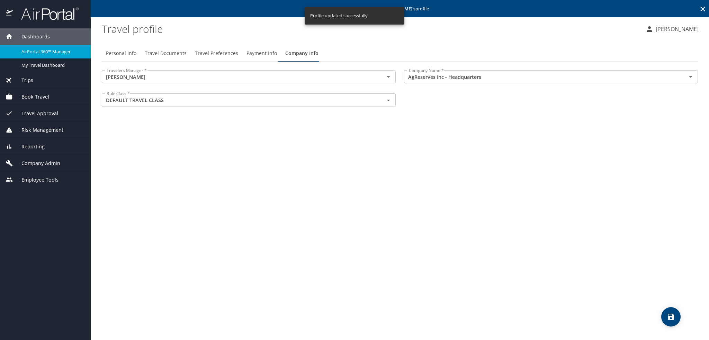
click at [29, 81] on span "Trips" at bounding box center [23, 81] width 20 height 8
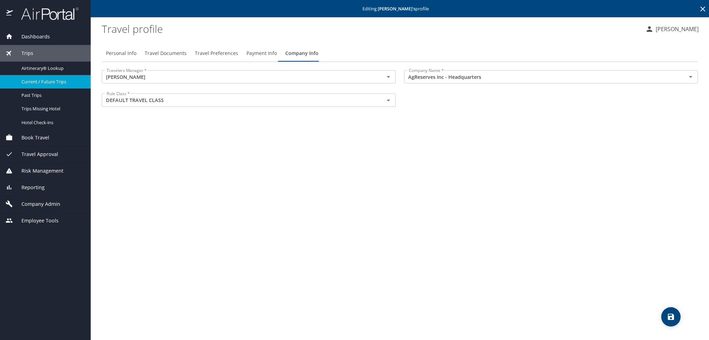
click at [35, 80] on span "Current / Future Trips" at bounding box center [51, 82] width 61 height 7
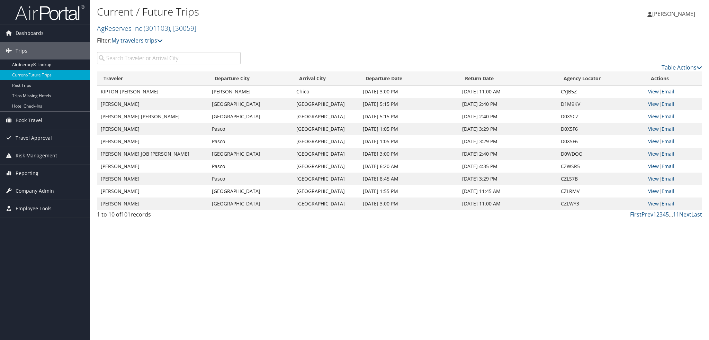
click at [148, 57] on input "search" at bounding box center [169, 58] width 144 height 12
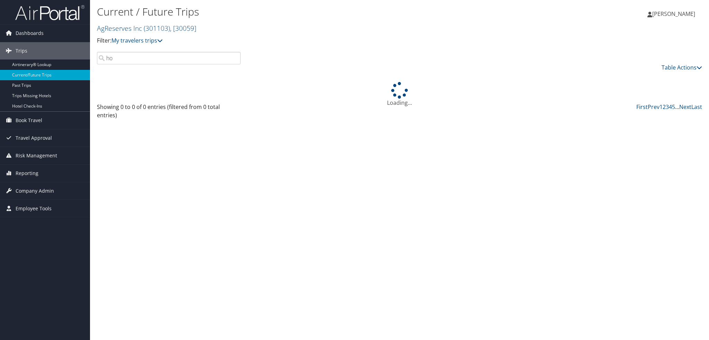
type input "h"
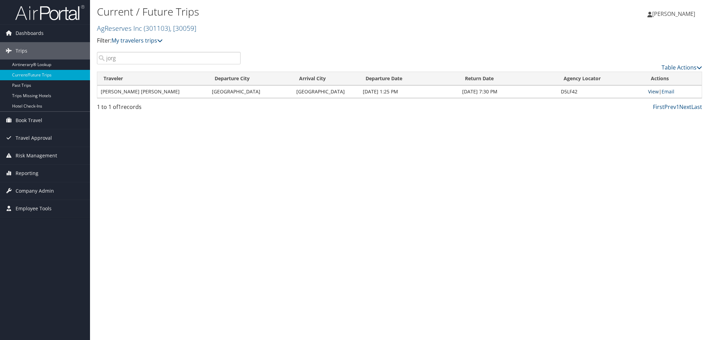
type input "jorg"
click at [654, 93] on link "View" at bounding box center [653, 91] width 11 height 7
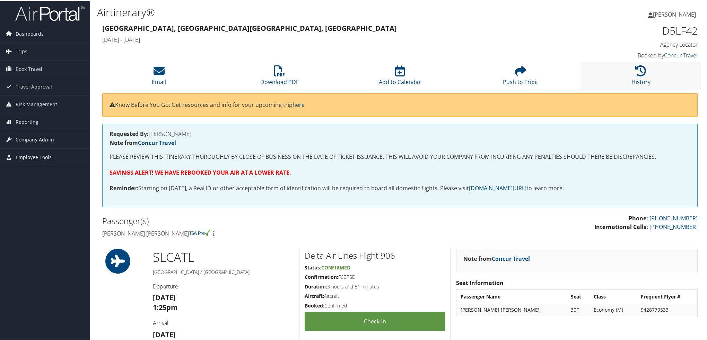
click at [640, 76] on li "History" at bounding box center [640, 75] width 121 height 28
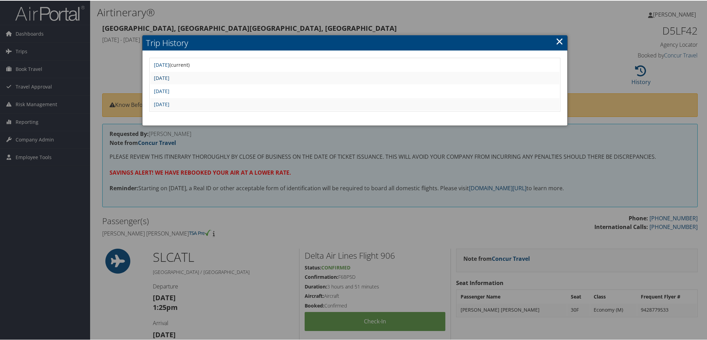
click at [169, 79] on link "[DATE]" at bounding box center [162, 77] width 16 height 7
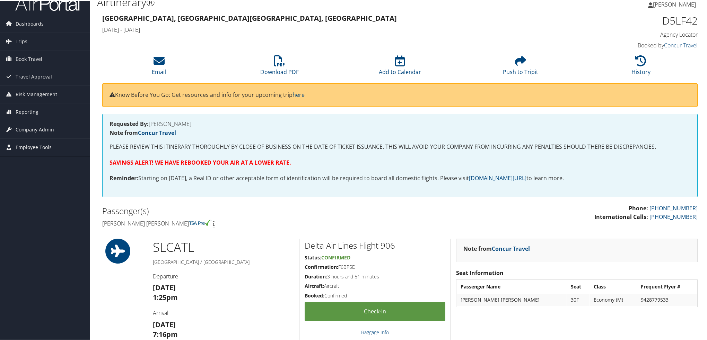
scroll to position [10, 0]
click at [637, 66] on li "History" at bounding box center [640, 65] width 121 height 28
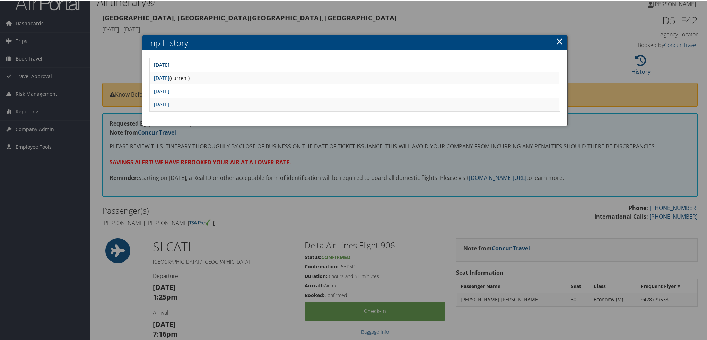
click at [169, 66] on link "Fri Aug 29 22:24:21 MDT 2025" at bounding box center [162, 64] width 16 height 7
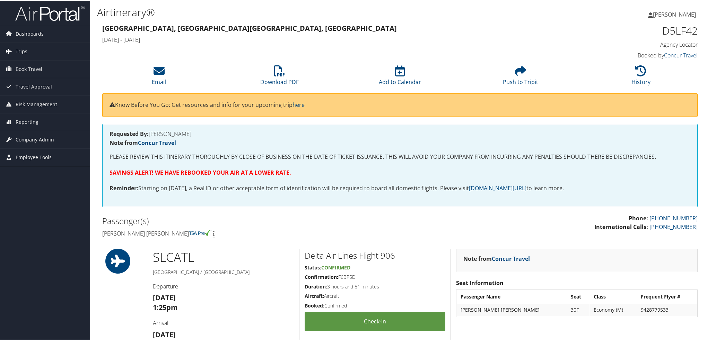
click at [19, 51] on span "Trips" at bounding box center [22, 50] width 12 height 17
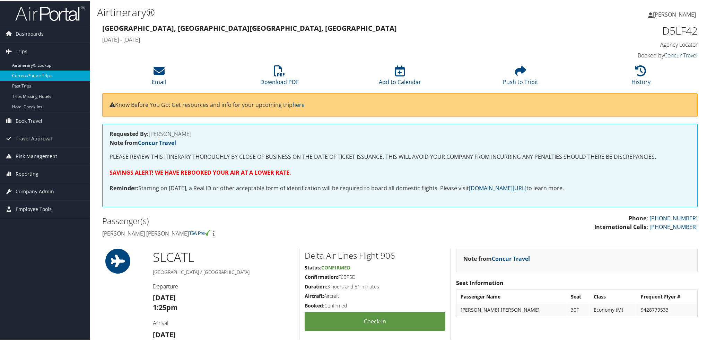
click at [26, 74] on link "Current/Future Trips" at bounding box center [45, 75] width 90 height 10
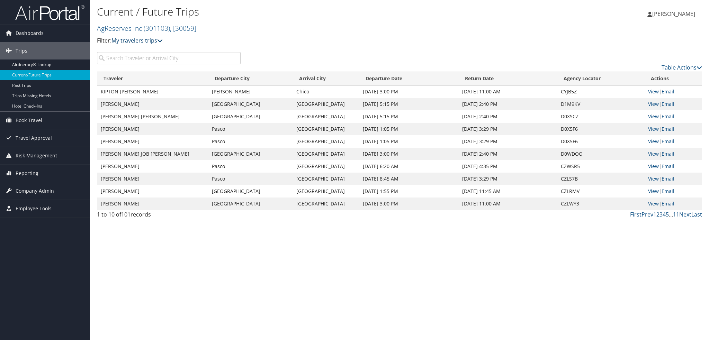
click at [154, 40] on link "My travelers trips" at bounding box center [137, 41] width 51 height 8
click at [686, 213] on link "Next" at bounding box center [685, 215] width 12 height 8
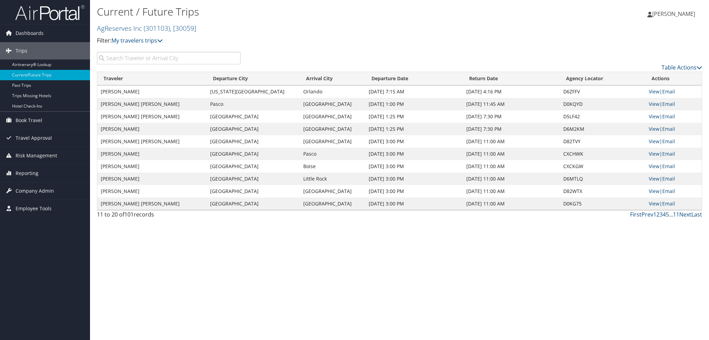
click at [208, 55] on input "search" at bounding box center [169, 58] width 144 height 12
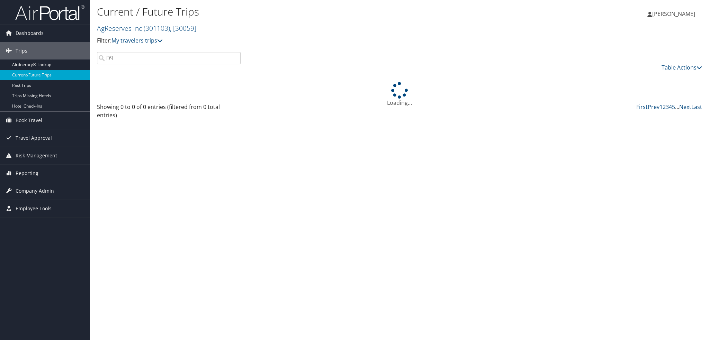
type input "D"
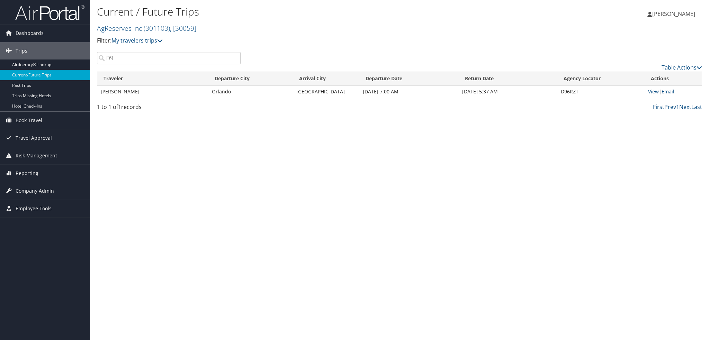
type input "D"
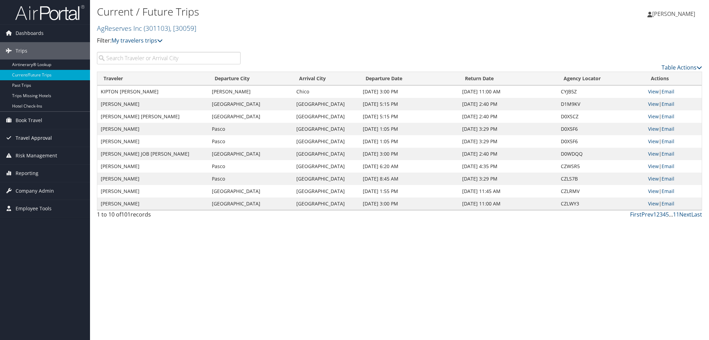
click at [37, 139] on span "Travel Approval" at bounding box center [34, 138] width 36 height 17
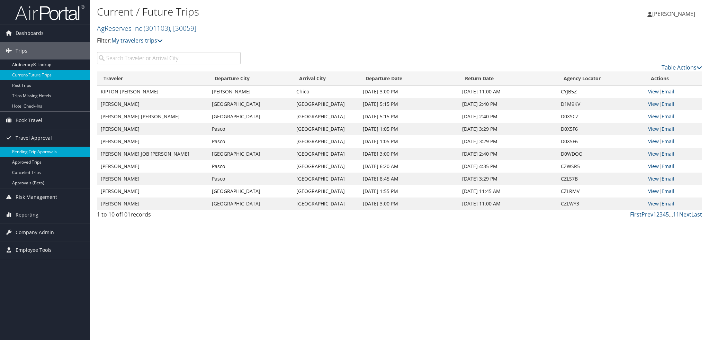
click at [43, 152] on link "Pending Trip Approvals" at bounding box center [45, 152] width 90 height 10
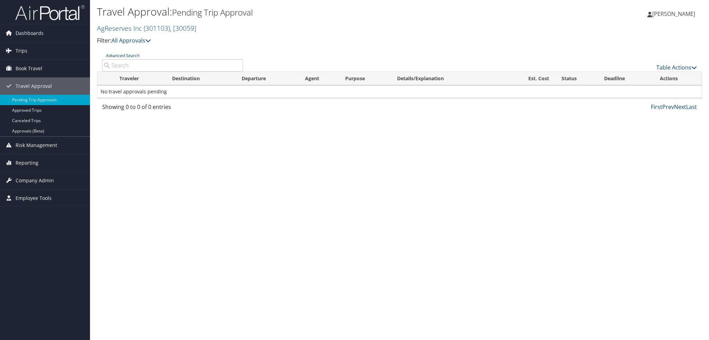
click at [114, 55] on link "Advanced Search" at bounding box center [123, 56] width 34 height 6
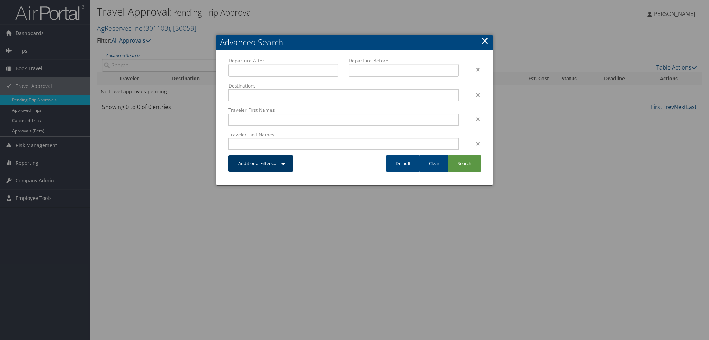
click at [284, 163] on link "Additional Filters..." at bounding box center [261, 163] width 64 height 16
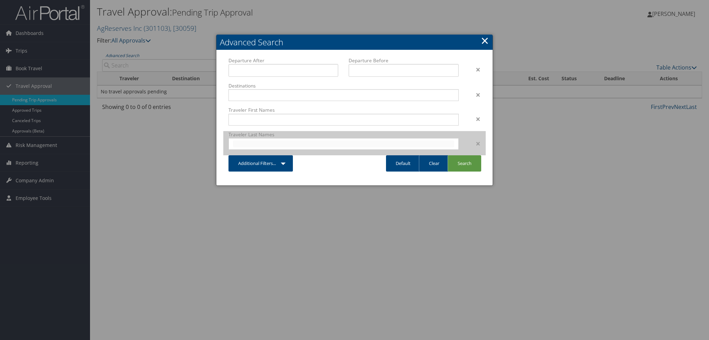
click at [281, 142] on input "text" at bounding box center [343, 144] width 221 height 7
click at [283, 146] on input "text" at bounding box center [343, 144] width 221 height 7
type input "Hooper"
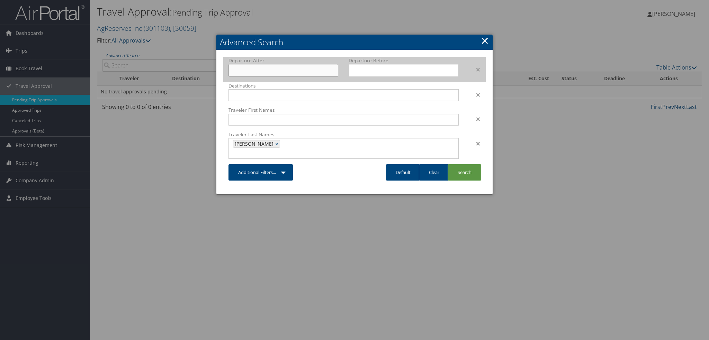
click at [258, 73] on input "text" at bounding box center [284, 70] width 110 height 13
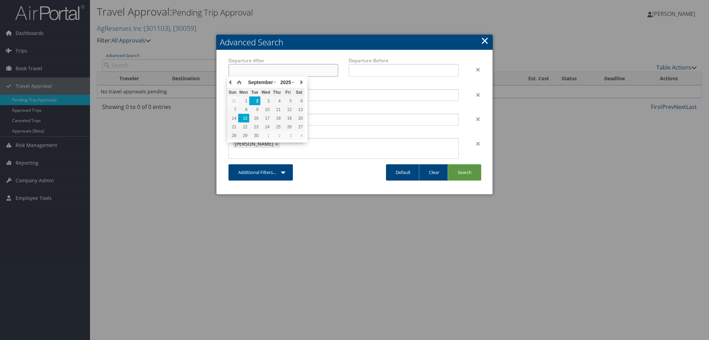
click at [248, 117] on div "15" at bounding box center [243, 118] width 11 height 6
type input "09/15/2025"
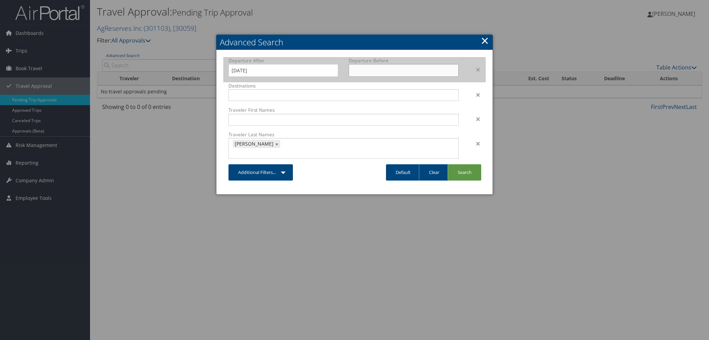
click at [386, 72] on input "text" at bounding box center [404, 70] width 110 height 13
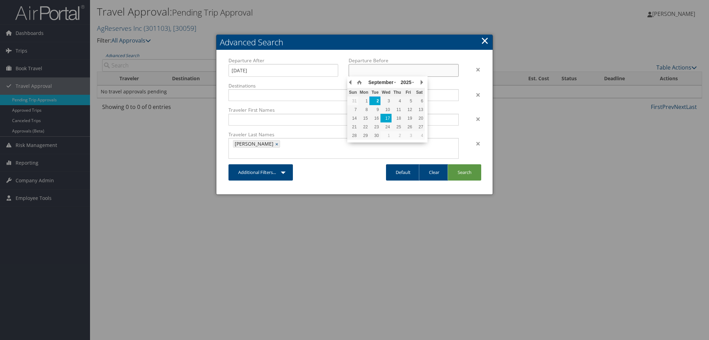
click at [388, 119] on div "17" at bounding box center [386, 118] width 11 height 6
type input "09/17/2025"
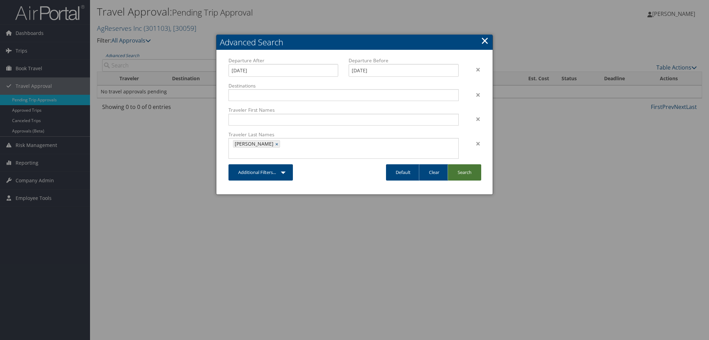
click at [466, 167] on link "Search" at bounding box center [465, 173] width 34 height 16
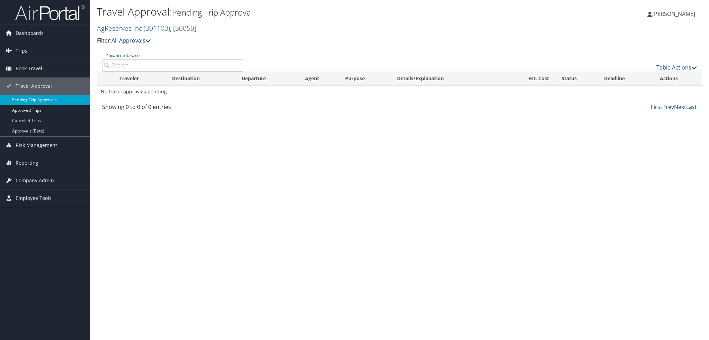
click at [136, 39] on link "All Approvals" at bounding box center [131, 41] width 39 height 8
click at [33, 109] on link "Approved Trips" at bounding box center [45, 110] width 90 height 10
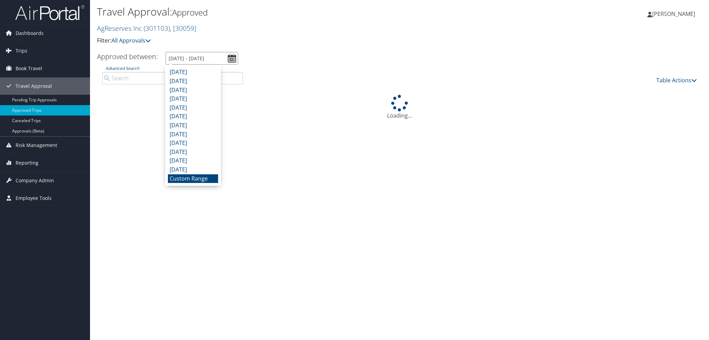
click at [231, 56] on input "[DATE] - [DATE]" at bounding box center [202, 58] width 73 height 13
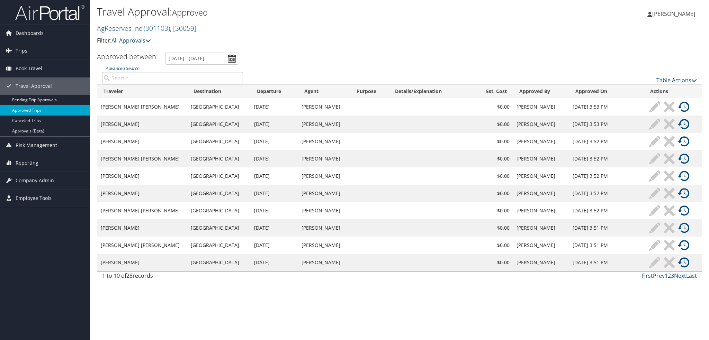
click at [326, 50] on div "Travel Approval: Approved AgReserves Inc ( 301103 ) , [ 30059 ] AgReserves Inc …" at bounding box center [298, 27] width 403 height 48
click at [36, 98] on link "Pending Trip Approvals" at bounding box center [45, 100] width 90 height 10
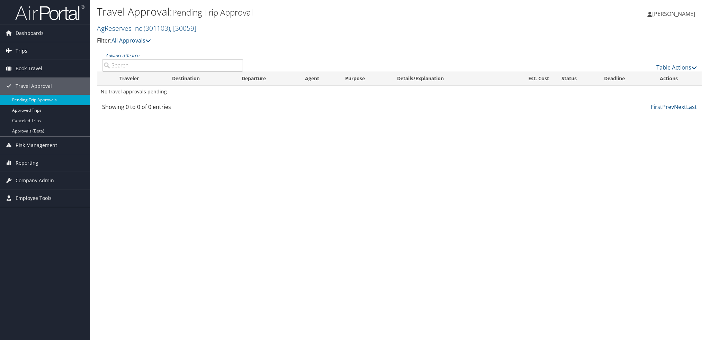
click at [21, 50] on span "Trips" at bounding box center [22, 50] width 12 height 17
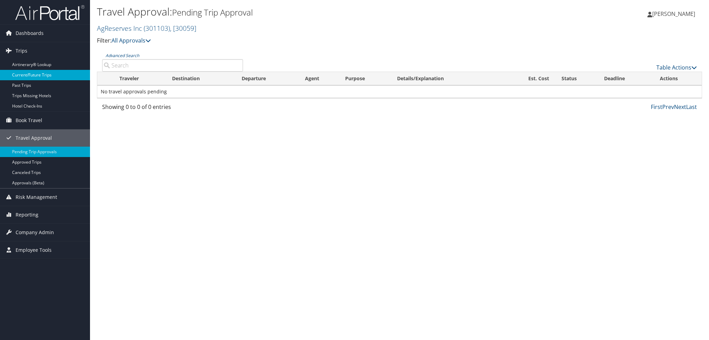
click at [33, 78] on link "Current/Future Trips" at bounding box center [45, 75] width 90 height 10
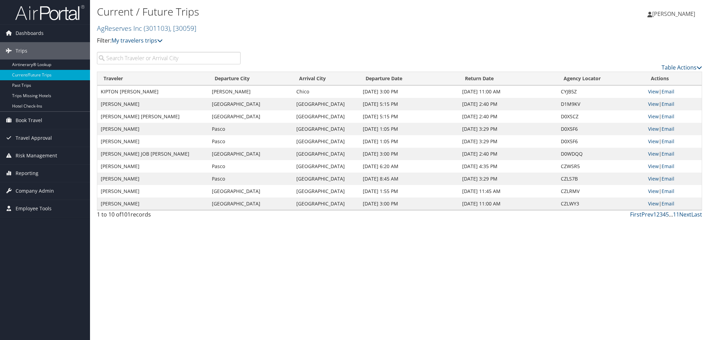
click at [663, 215] on link "4" at bounding box center [664, 215] width 3 height 8
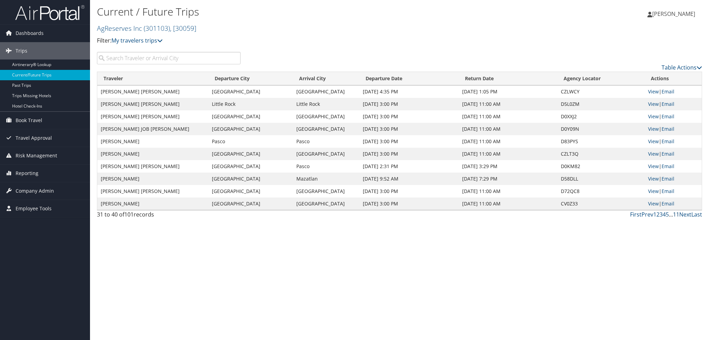
click at [676, 215] on link "11" at bounding box center [676, 215] width 6 height 8
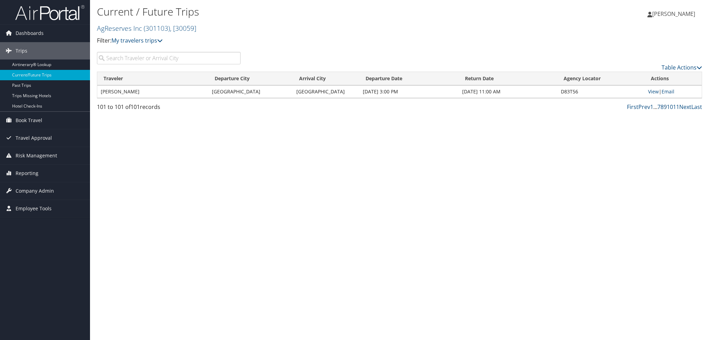
click at [666, 105] on link "9" at bounding box center [665, 107] width 3 height 8
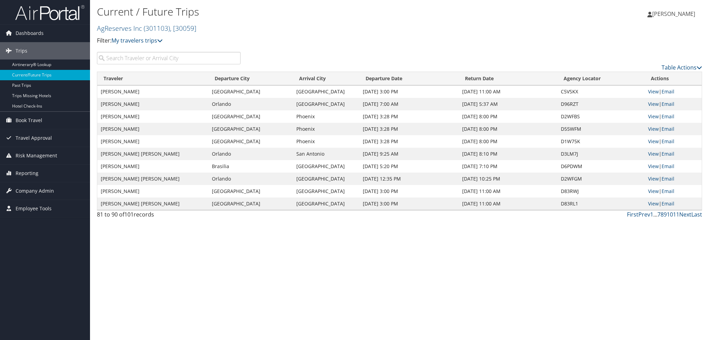
click at [658, 215] on link "7" at bounding box center [659, 215] width 3 height 8
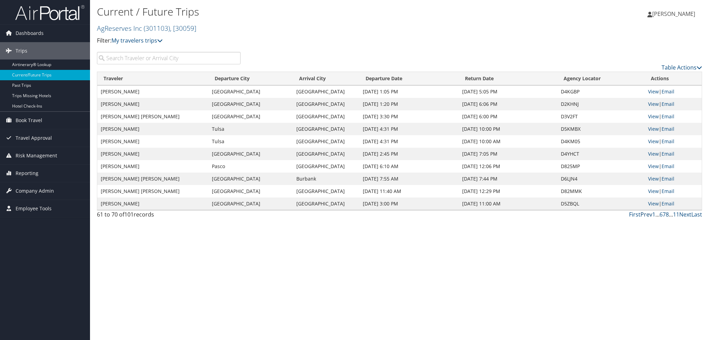
click at [646, 215] on link "Prev" at bounding box center [647, 215] width 12 height 8
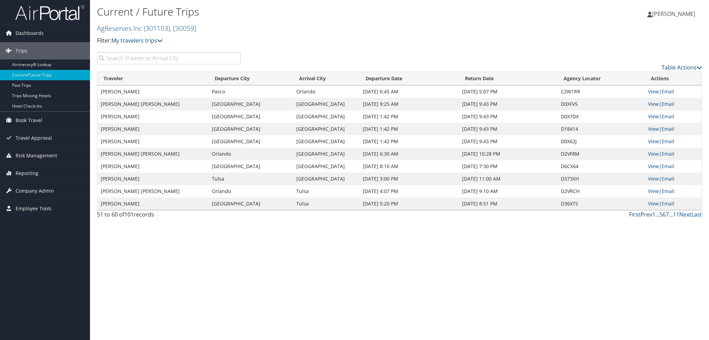
click at [646, 215] on link "Prev" at bounding box center [647, 215] width 12 height 8
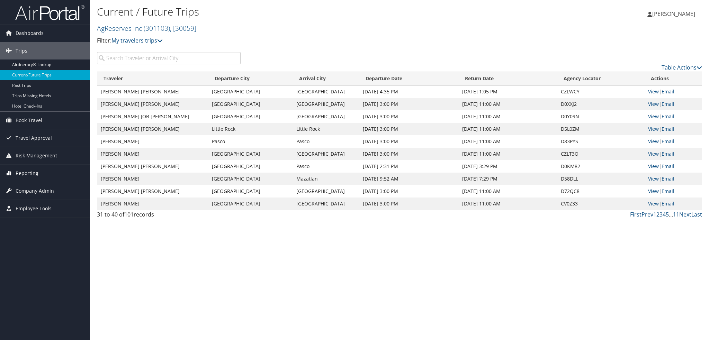
click at [21, 171] on span "Reporting" at bounding box center [27, 173] width 23 height 17
click at [26, 188] on span "Company Admin" at bounding box center [35, 191] width 38 height 17
click at [657, 216] on link "2" at bounding box center [658, 215] width 3 height 8
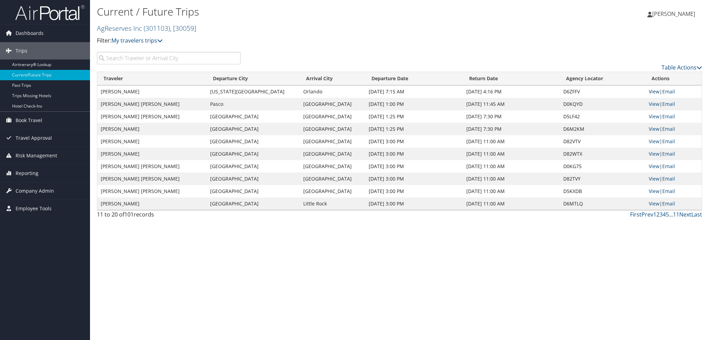
click at [653, 93] on link "View" at bounding box center [654, 91] width 11 height 7
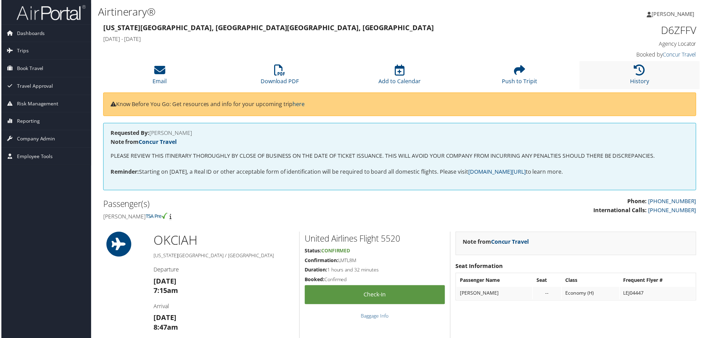
click at [645, 70] on li "History" at bounding box center [640, 75] width 121 height 28
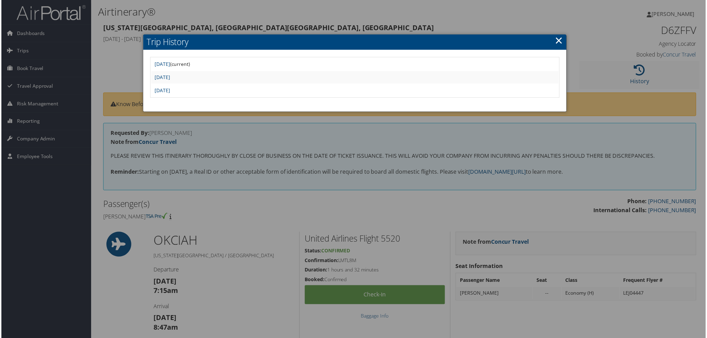
click at [645, 70] on div at bounding box center [354, 170] width 709 height 340
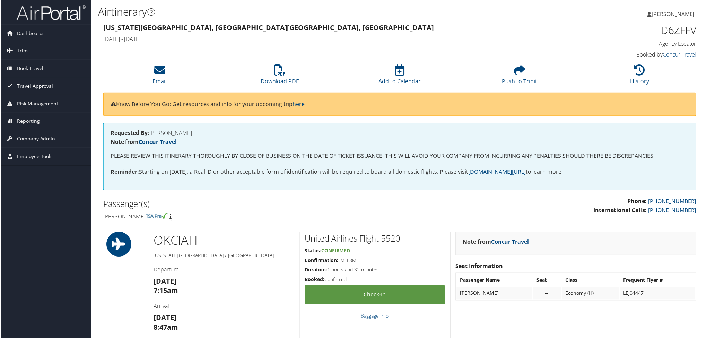
click at [33, 85] on span "Travel Approval" at bounding box center [34, 86] width 36 height 17
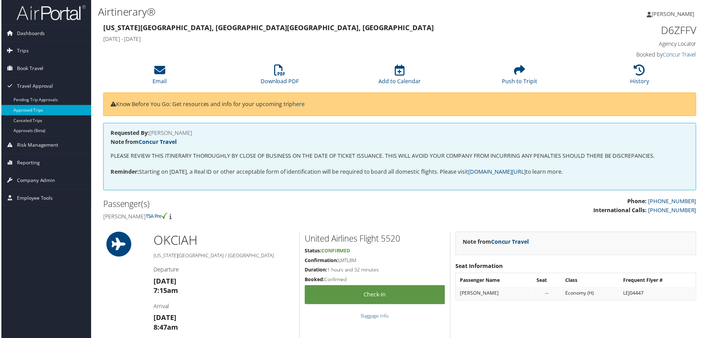
click at [30, 109] on link "Approved Trips" at bounding box center [45, 110] width 90 height 10
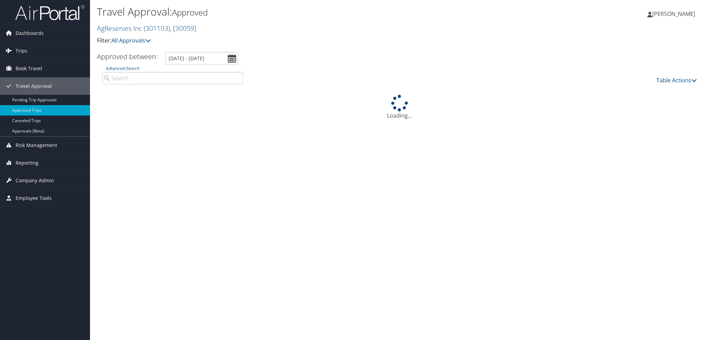
click at [160, 74] on input "Advanced Search" at bounding box center [172, 78] width 141 height 12
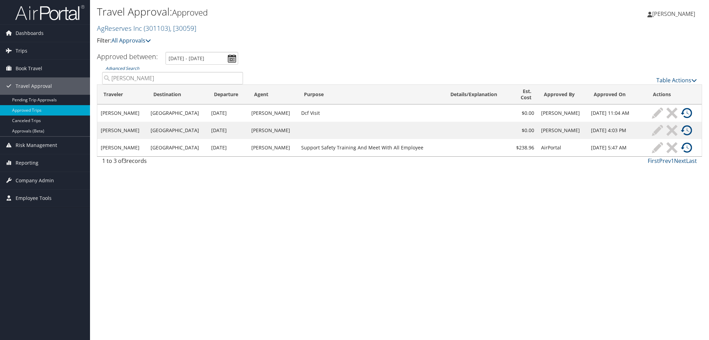
type input "[PERSON_NAME]"
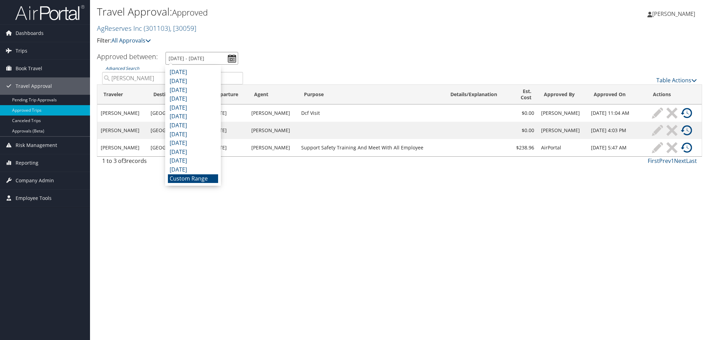
click at [234, 55] on input "[DATE] - [DATE]" at bounding box center [202, 58] width 73 height 13
click at [282, 45] on div "Travel Approval: Approved AgReserves Inc ( 301103 ) , [ 30059 ] AgReserves Inc …" at bounding box center [298, 27] width 403 height 48
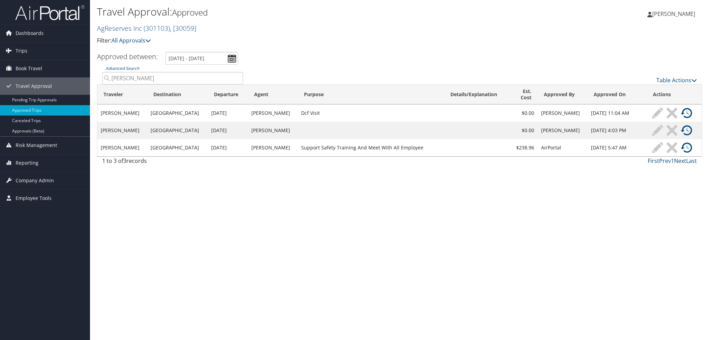
click at [678, 162] on link "Next" at bounding box center [680, 161] width 12 height 8
click at [25, 99] on link "Pending Trip Approvals" at bounding box center [45, 100] width 90 height 10
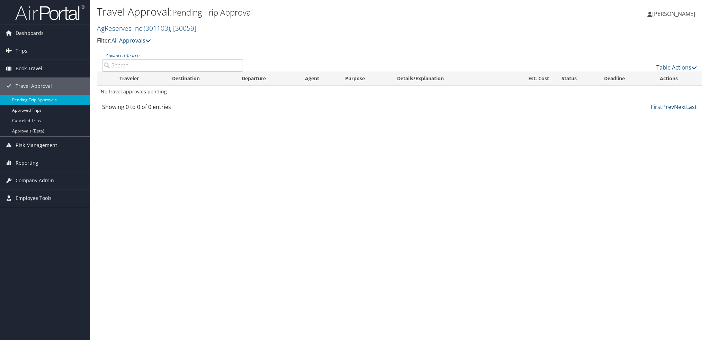
click at [157, 66] on input "Advanced Search" at bounding box center [172, 65] width 141 height 12
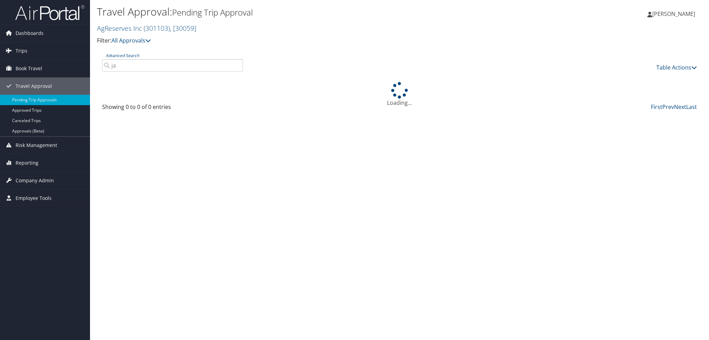
type input "j"
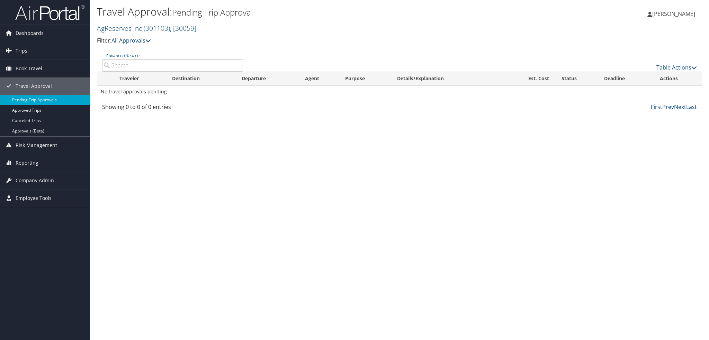
click at [137, 38] on link "All Approvals" at bounding box center [131, 41] width 39 height 8
click at [137, 51] on link "My Approvals" at bounding box center [158, 51] width 91 height 12
click at [130, 38] on link "My Approvals" at bounding box center [132, 41] width 41 height 8
click at [131, 54] on link "All Approvals" at bounding box center [158, 51] width 91 height 12
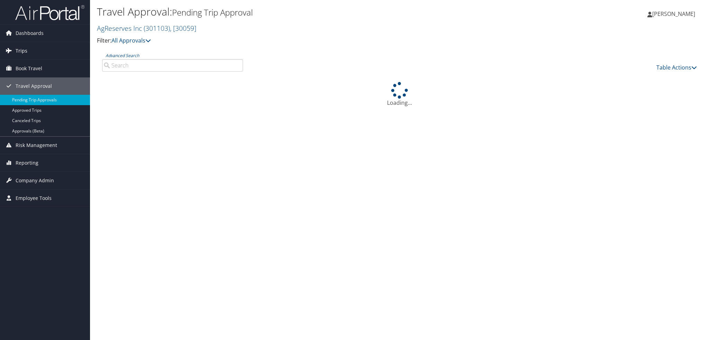
click at [29, 48] on link "Trips" at bounding box center [45, 50] width 90 height 17
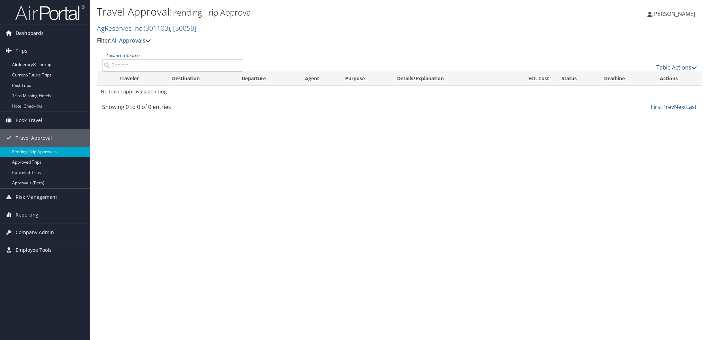
click at [14, 31] on link "Dashboards" at bounding box center [45, 33] width 90 height 17
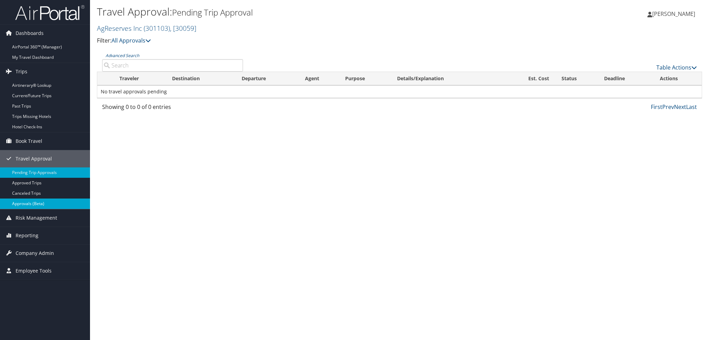
click at [22, 202] on link "Approvals (Beta)" at bounding box center [45, 204] width 90 height 10
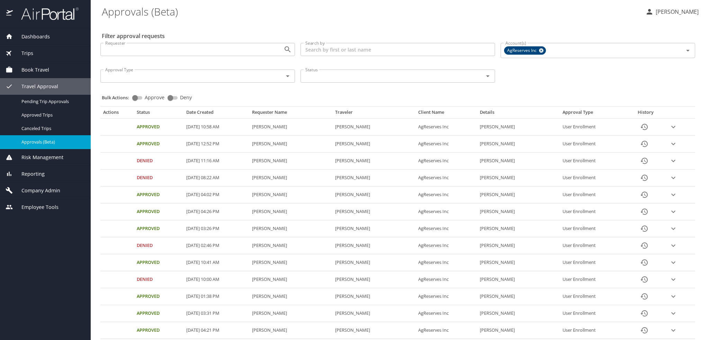
click at [50, 156] on span "Risk Management" at bounding box center [38, 158] width 51 height 8
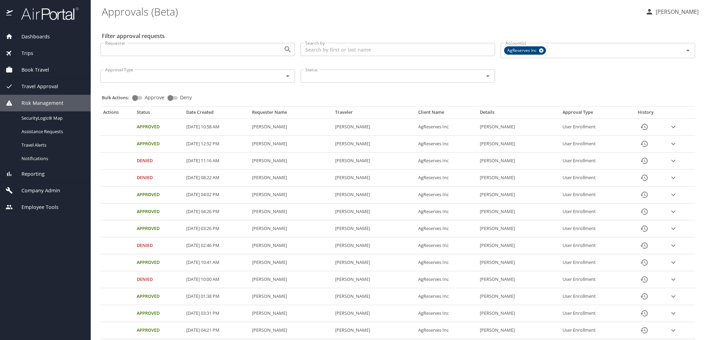
click at [36, 176] on span "Reporting" at bounding box center [29, 174] width 32 height 8
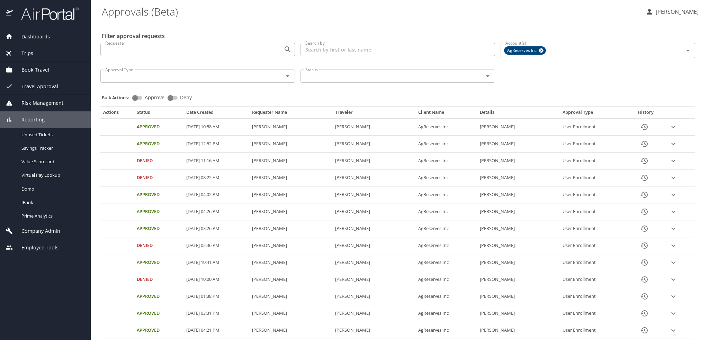
click at [53, 231] on span "Company Admin" at bounding box center [36, 232] width 47 height 8
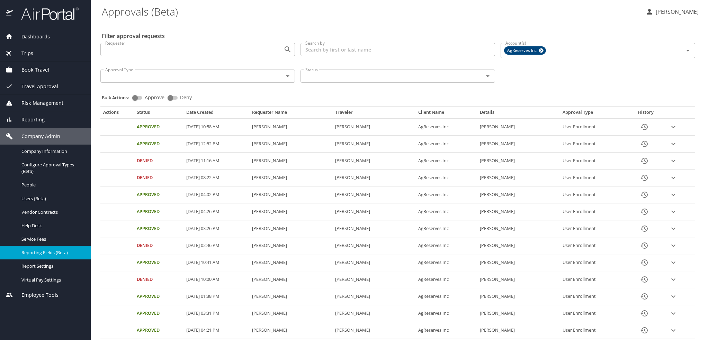
click at [37, 253] on span "Reporting Fields (Beta)" at bounding box center [51, 253] width 61 height 7
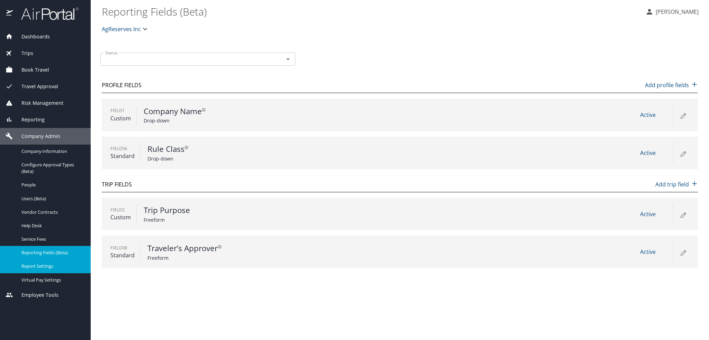
click at [41, 267] on span "Report Settings" at bounding box center [51, 266] width 61 height 7
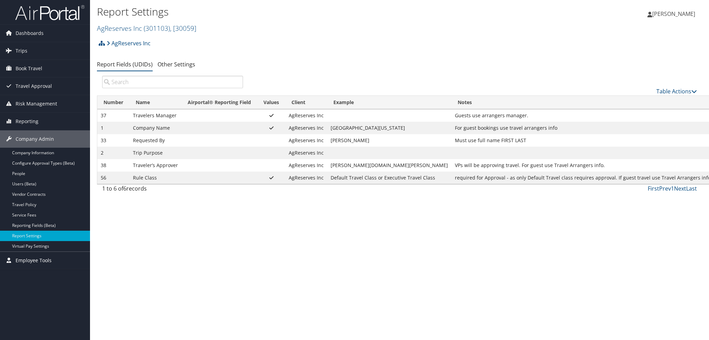
click at [34, 259] on span "Employee Tools" at bounding box center [34, 260] width 36 height 17
click at [24, 169] on link "People" at bounding box center [45, 174] width 90 height 10
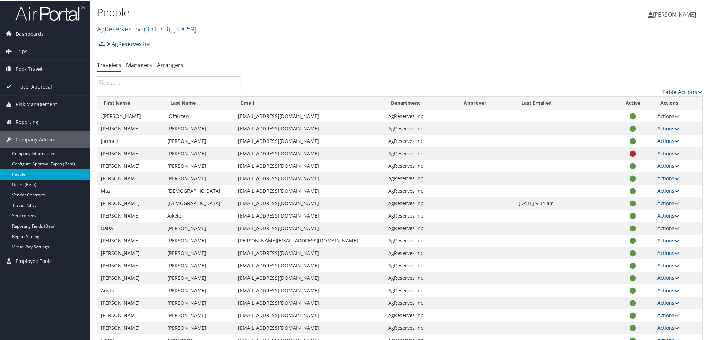
click at [32, 87] on span "Travel Approval" at bounding box center [34, 86] width 36 height 17
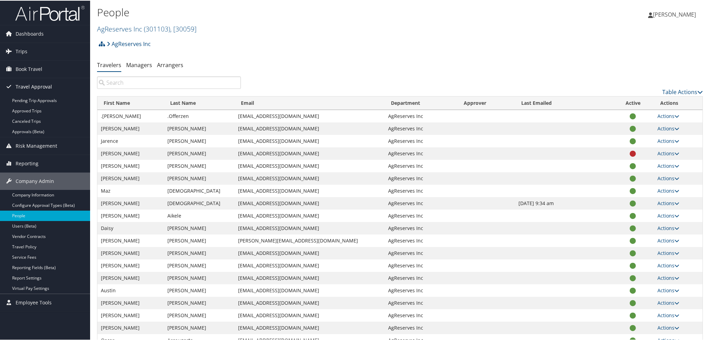
click at [32, 87] on span "Travel Approval" at bounding box center [34, 86] width 36 height 17
